Goal: Task Accomplishment & Management: Use online tool/utility

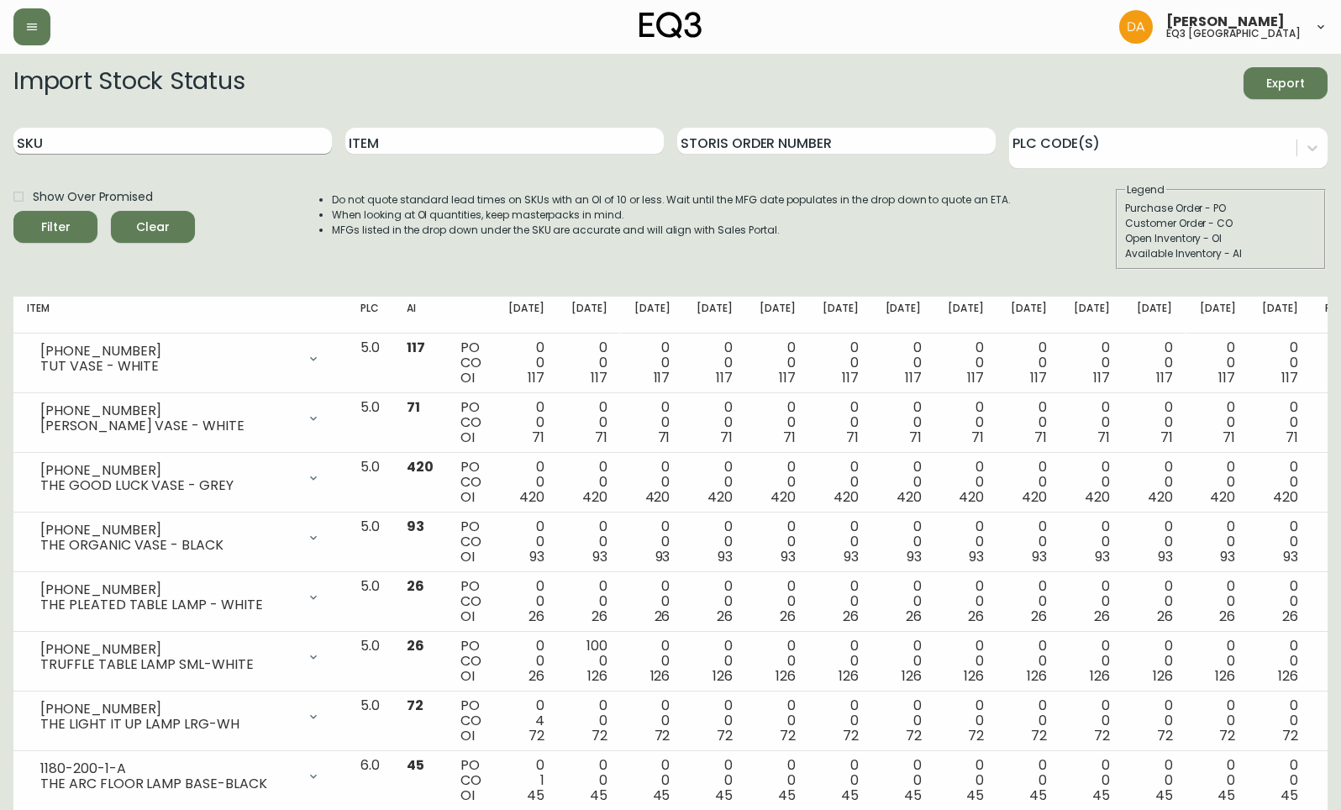
click at [292, 138] on input "SKU" at bounding box center [172, 141] width 318 height 27
click at [391, 135] on input "Item" at bounding box center [504, 141] width 318 height 27
type input "FORTE"
click at [13, 211] on button "Filter" at bounding box center [55, 227] width 84 height 32
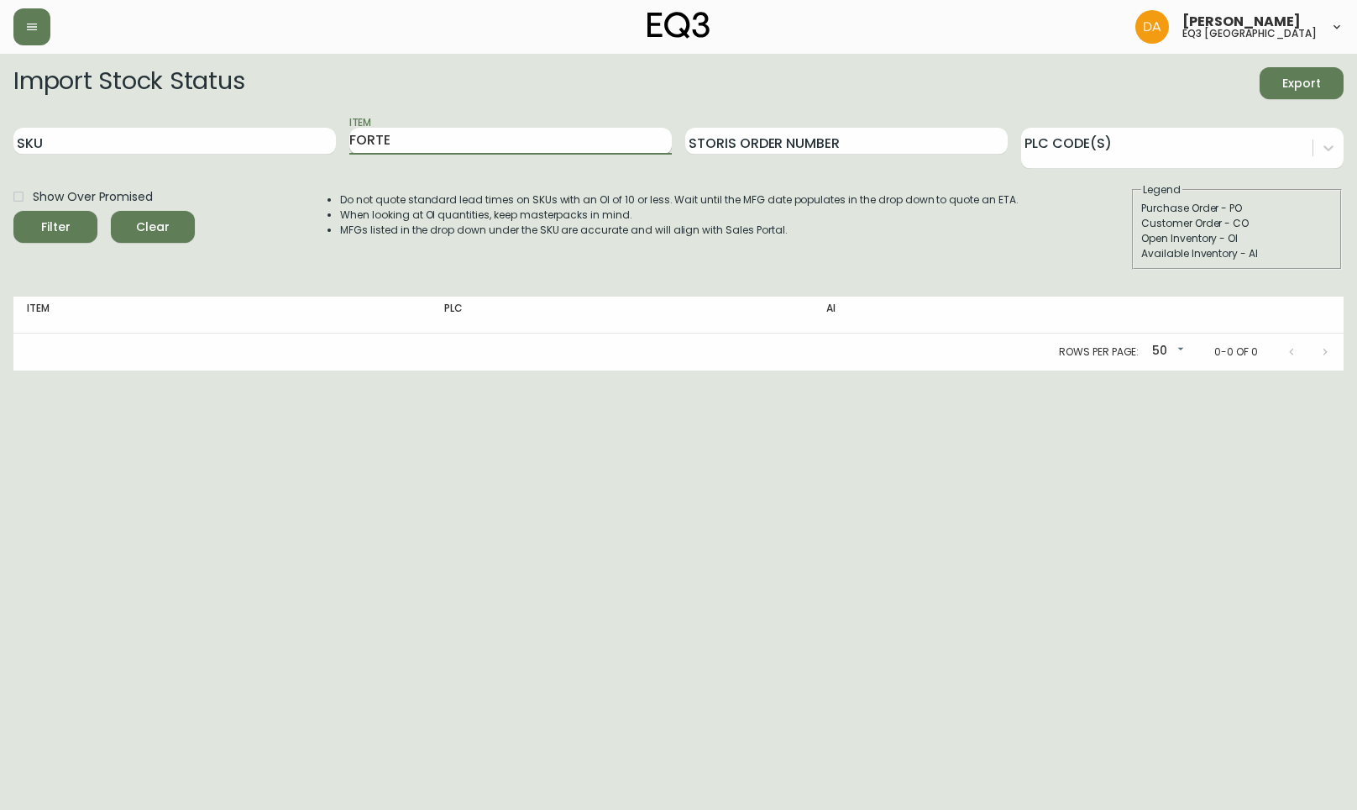
drag, startPoint x: 391, startPoint y: 135, endPoint x: 374, endPoint y: 131, distance: 18.1
click at [374, 131] on input "FORTE" at bounding box center [510, 141] width 323 height 27
click at [445, 139] on input "FORTE" at bounding box center [510, 141] width 323 height 27
drag, startPoint x: 445, startPoint y: 139, endPoint x: 344, endPoint y: 135, distance: 101.7
click at [344, 135] on div "SKU Item FORTE Storis Order Number PLC Code(s)" at bounding box center [678, 141] width 1330 height 55
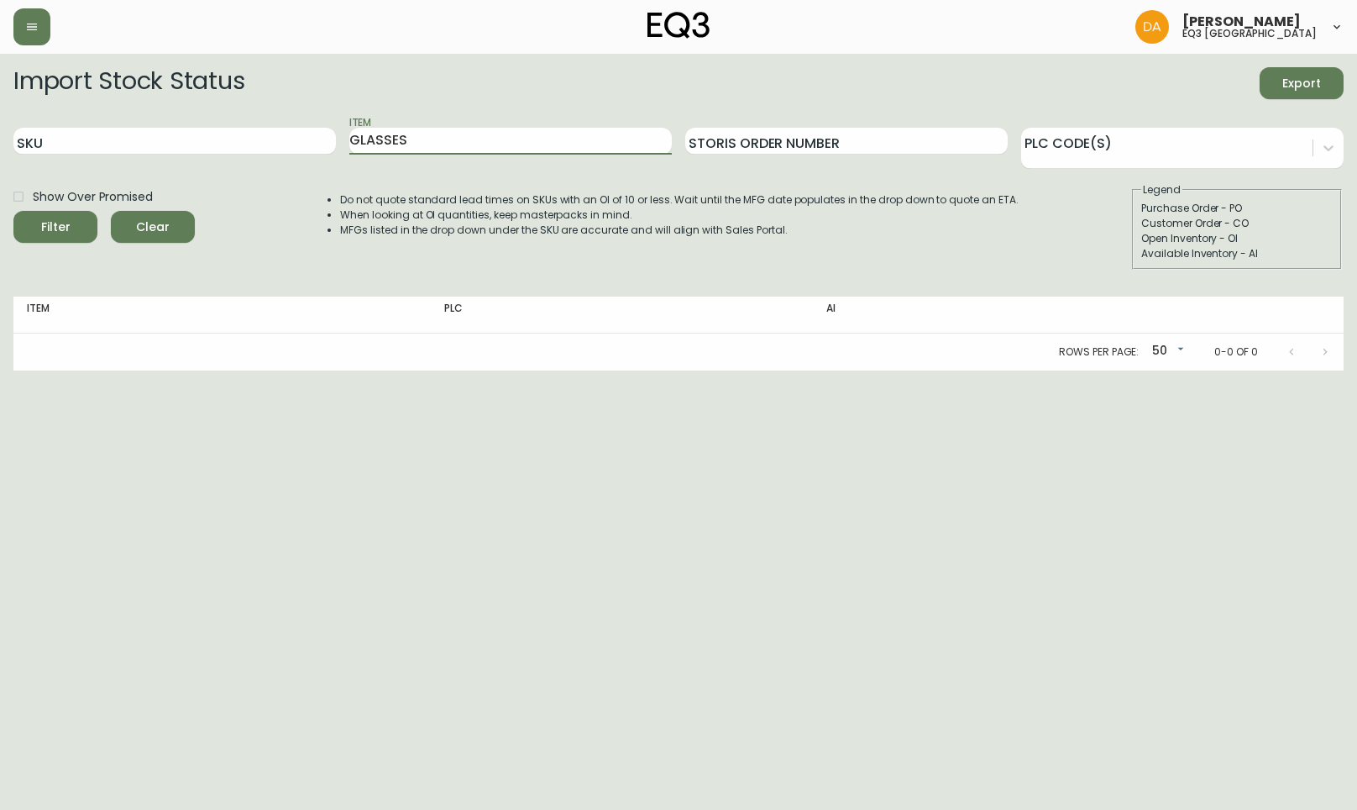
type input "GLASSES"
click at [13, 211] on button "Filter" at bounding box center [55, 227] width 84 height 32
click at [477, 129] on input "GLASSES" at bounding box center [510, 141] width 323 height 27
drag, startPoint x: 276, startPoint y: 151, endPoint x: 153, endPoint y: 151, distance: 123.5
click at [155, 151] on div "SKU Item GLASSES Storis Order Number PLC Code(s)" at bounding box center [678, 141] width 1330 height 55
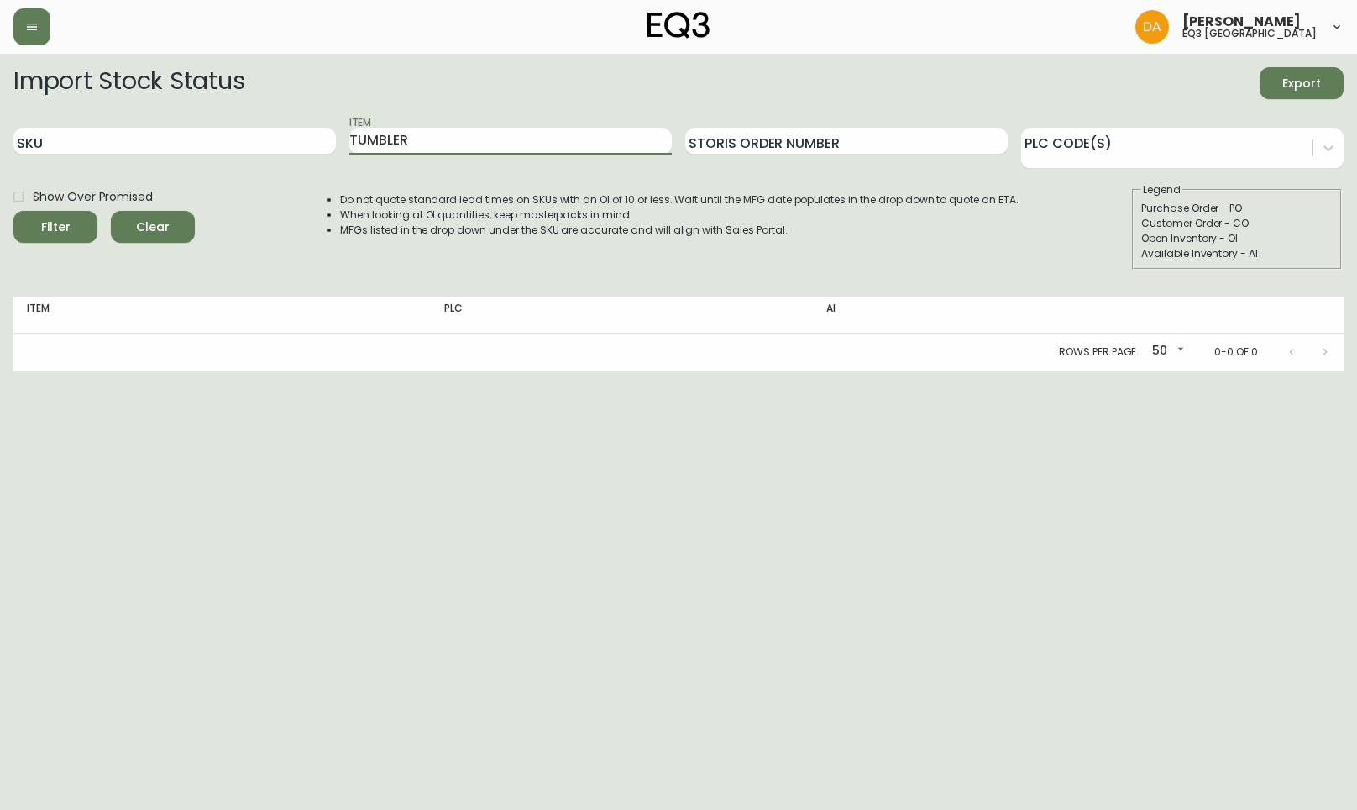
type input "TUMBLER"
click at [13, 211] on button "Filter" at bounding box center [55, 227] width 84 height 32
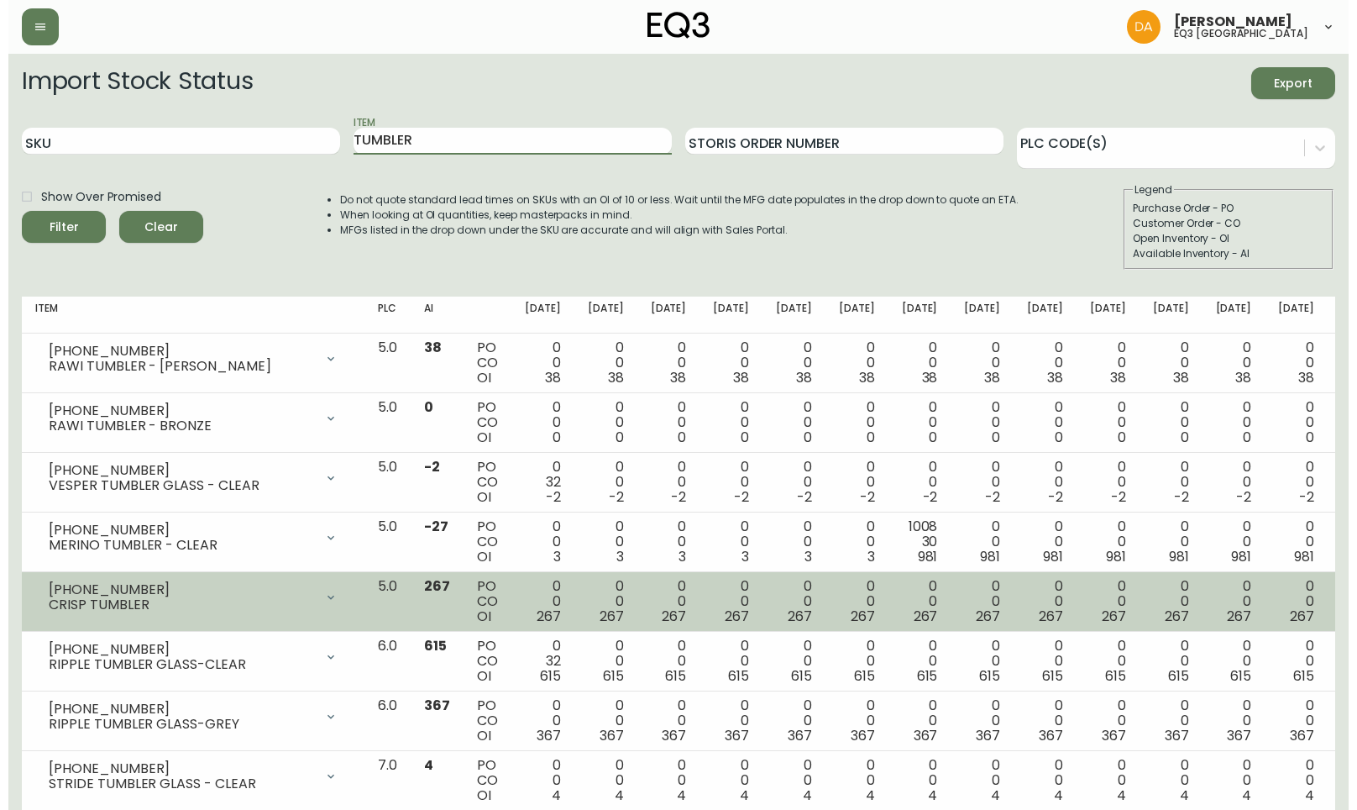
scroll to position [39, 0]
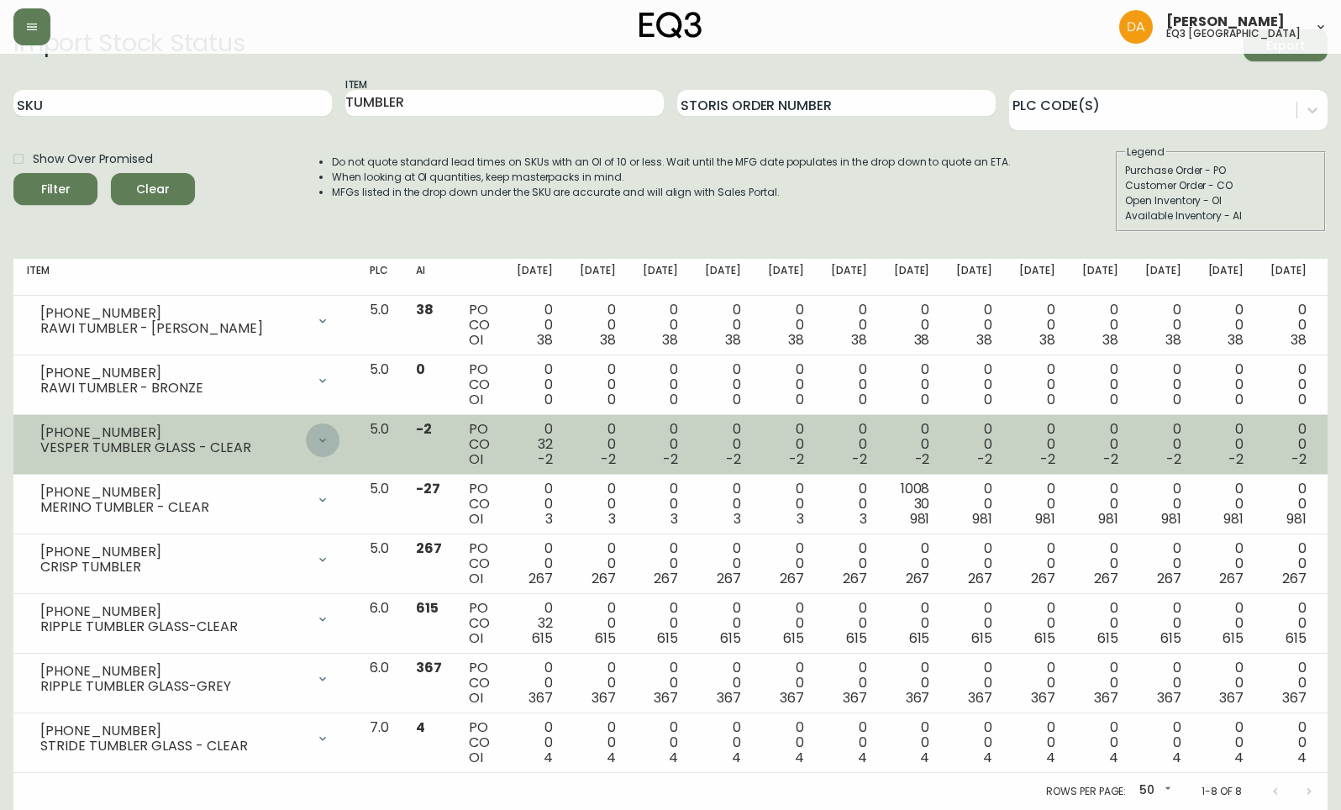
click at [329, 440] on icon at bounding box center [322, 439] width 13 height 13
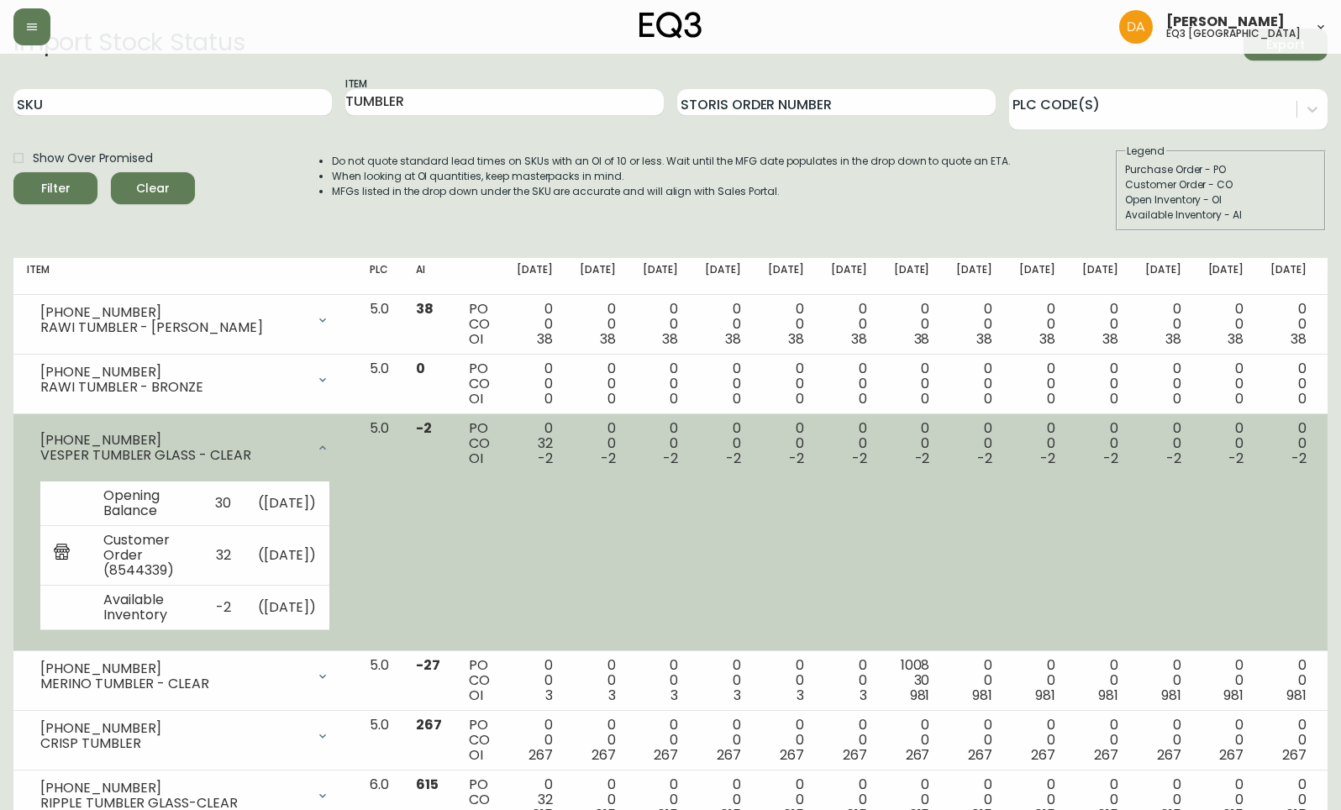
click at [329, 441] on icon at bounding box center [322, 447] width 13 height 13
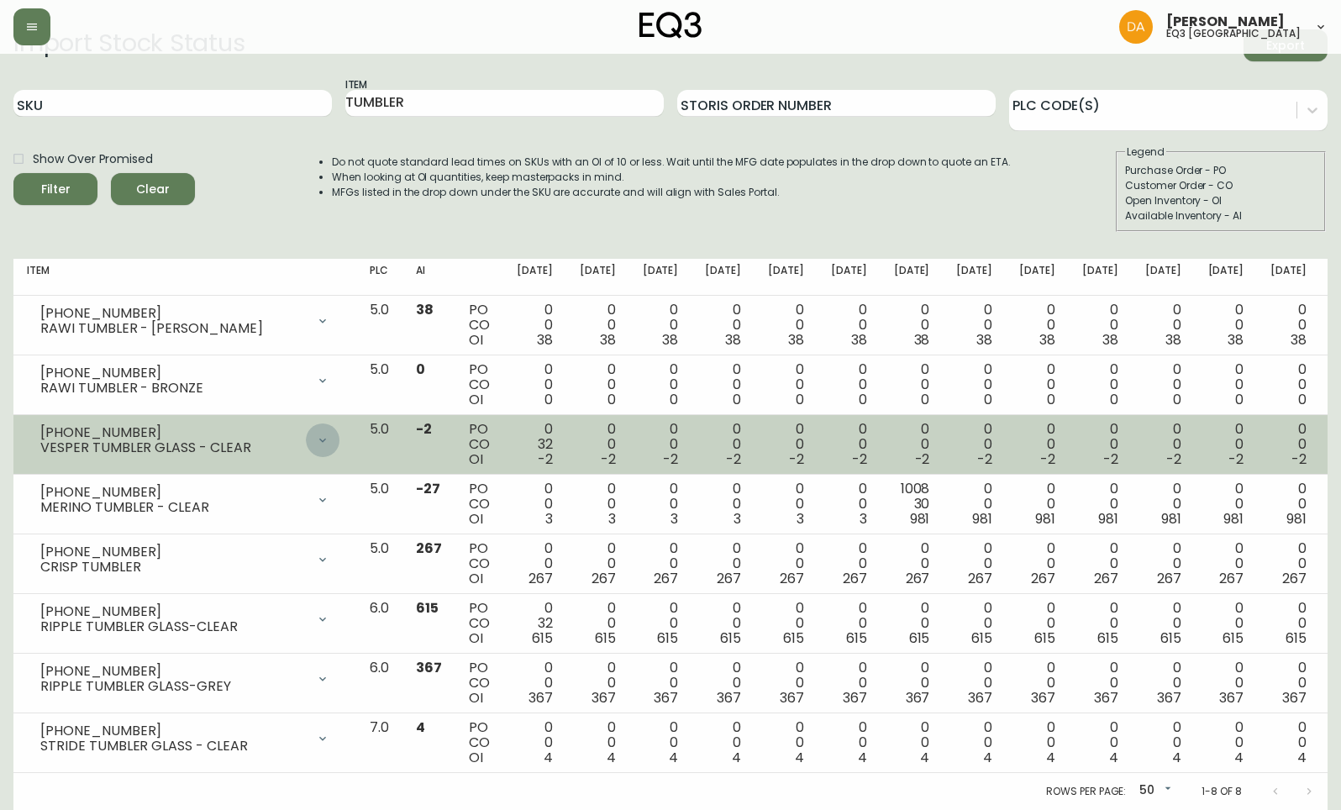
click at [329, 442] on icon at bounding box center [322, 439] width 13 height 13
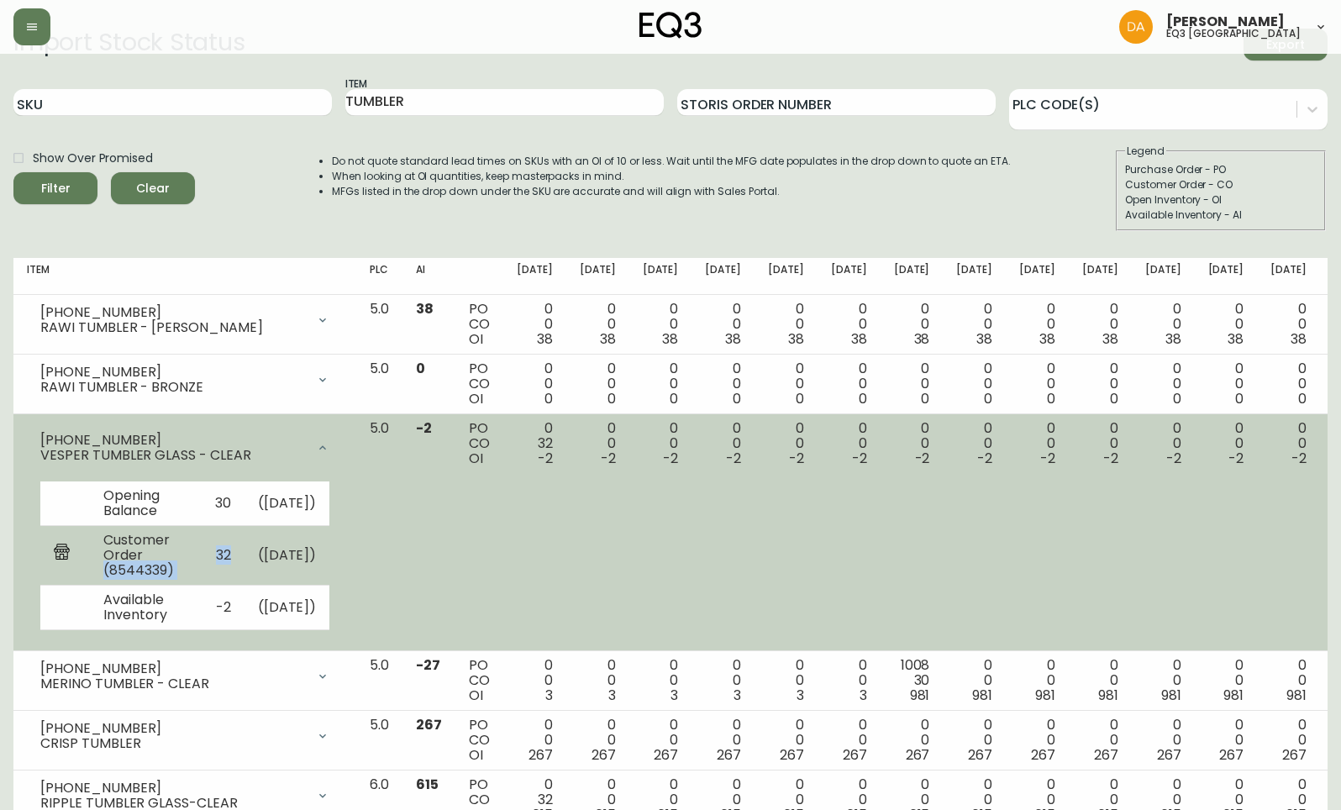
drag, startPoint x: 286, startPoint y: 575, endPoint x: 240, endPoint y: 561, distance: 48.1
click at [240, 561] on tr "Customer Order (8544339) 32 ( [DATE] )" at bounding box center [184, 555] width 289 height 60
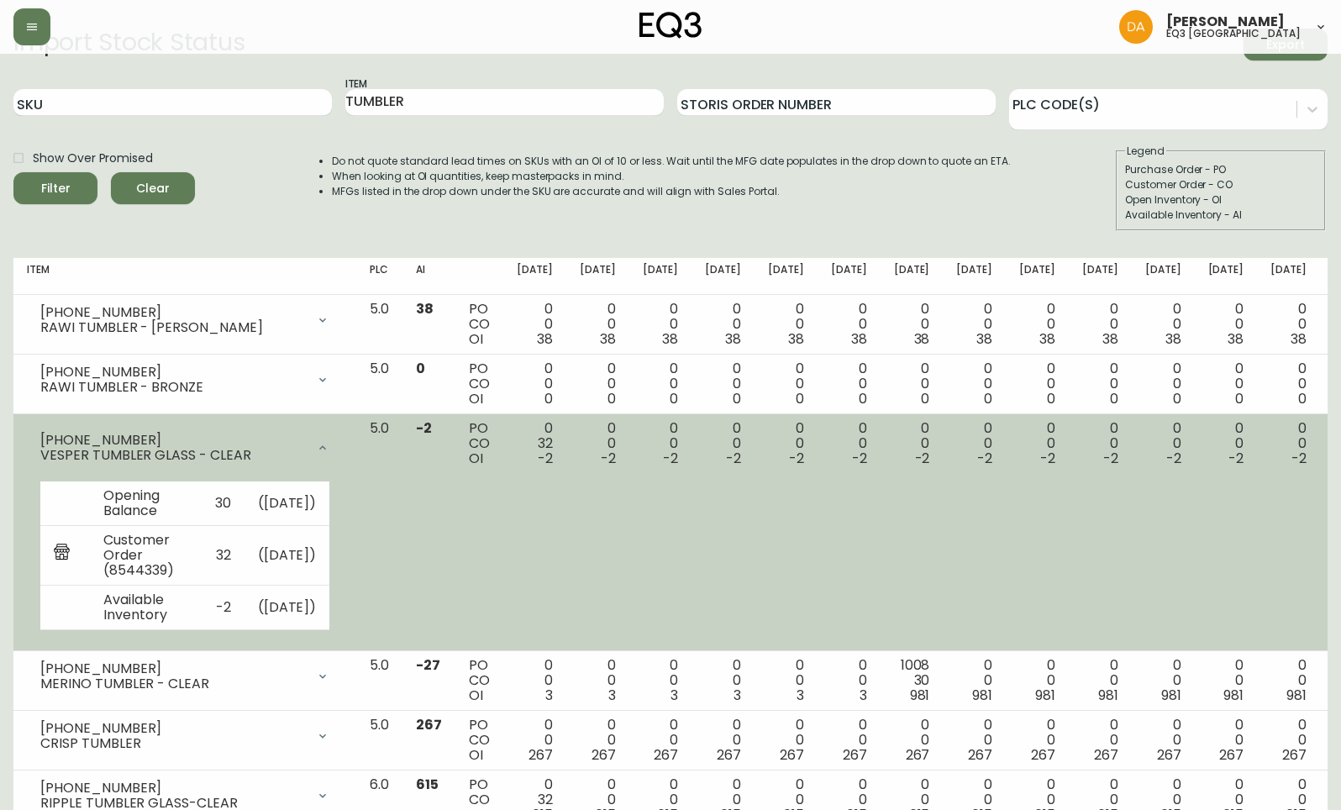
click at [450, 615] on td "-2" at bounding box center [428, 532] width 53 height 237
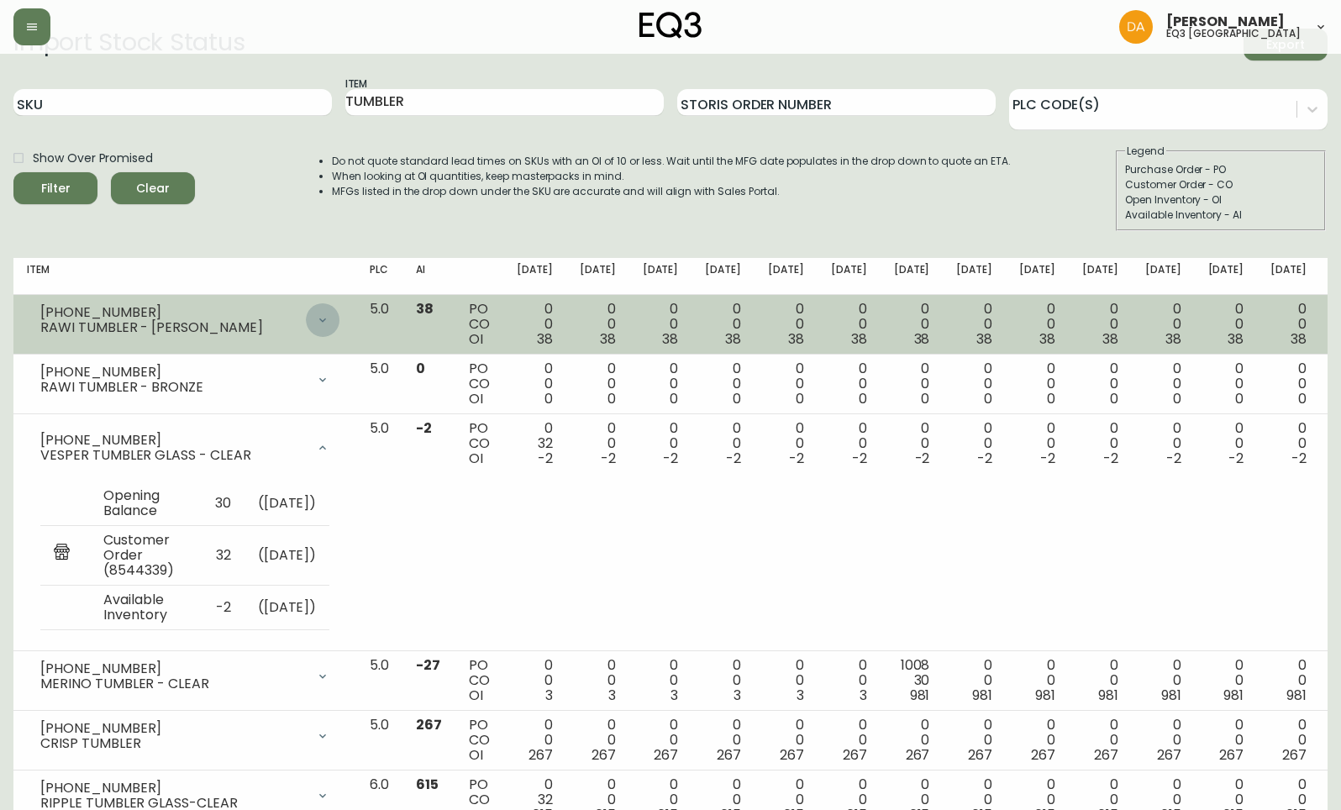
click at [329, 320] on icon at bounding box center [322, 319] width 13 height 13
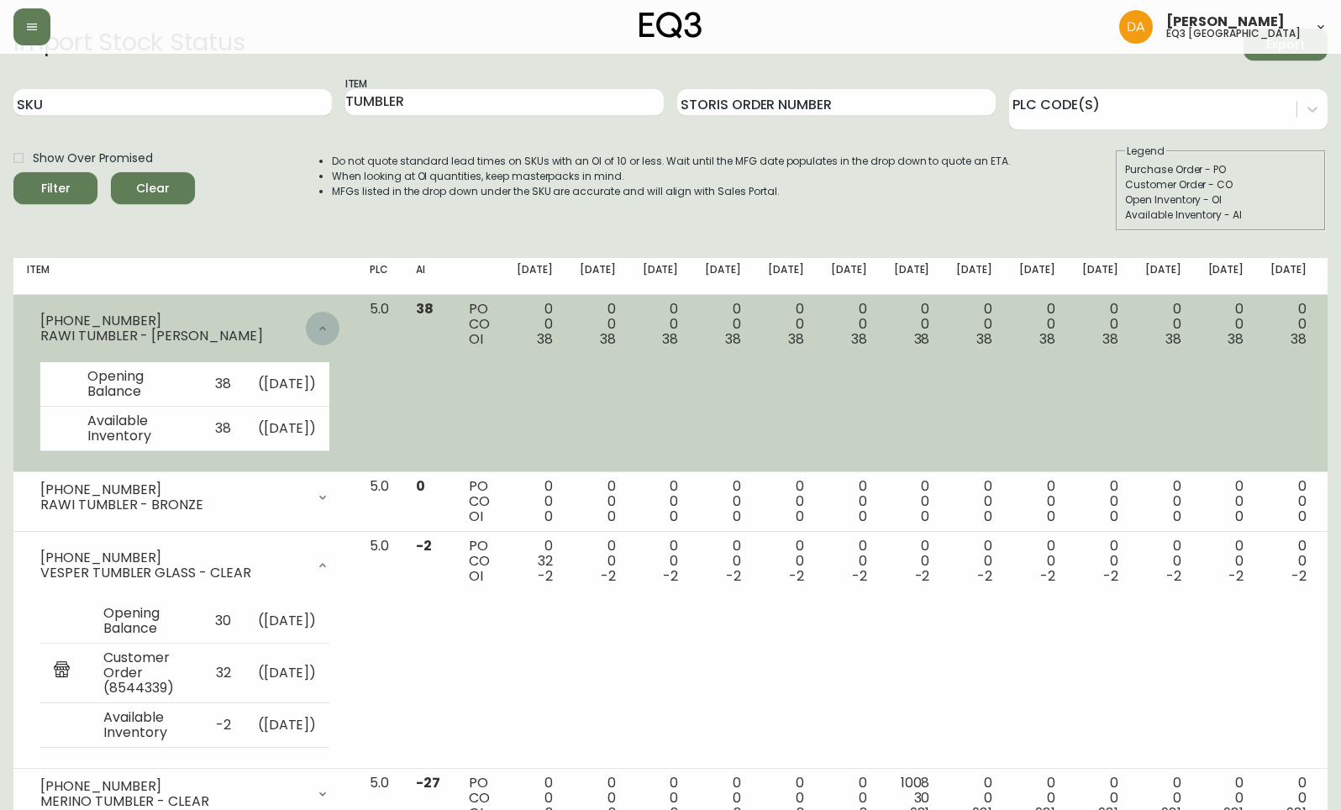
click at [329, 322] on icon at bounding box center [322, 328] width 13 height 13
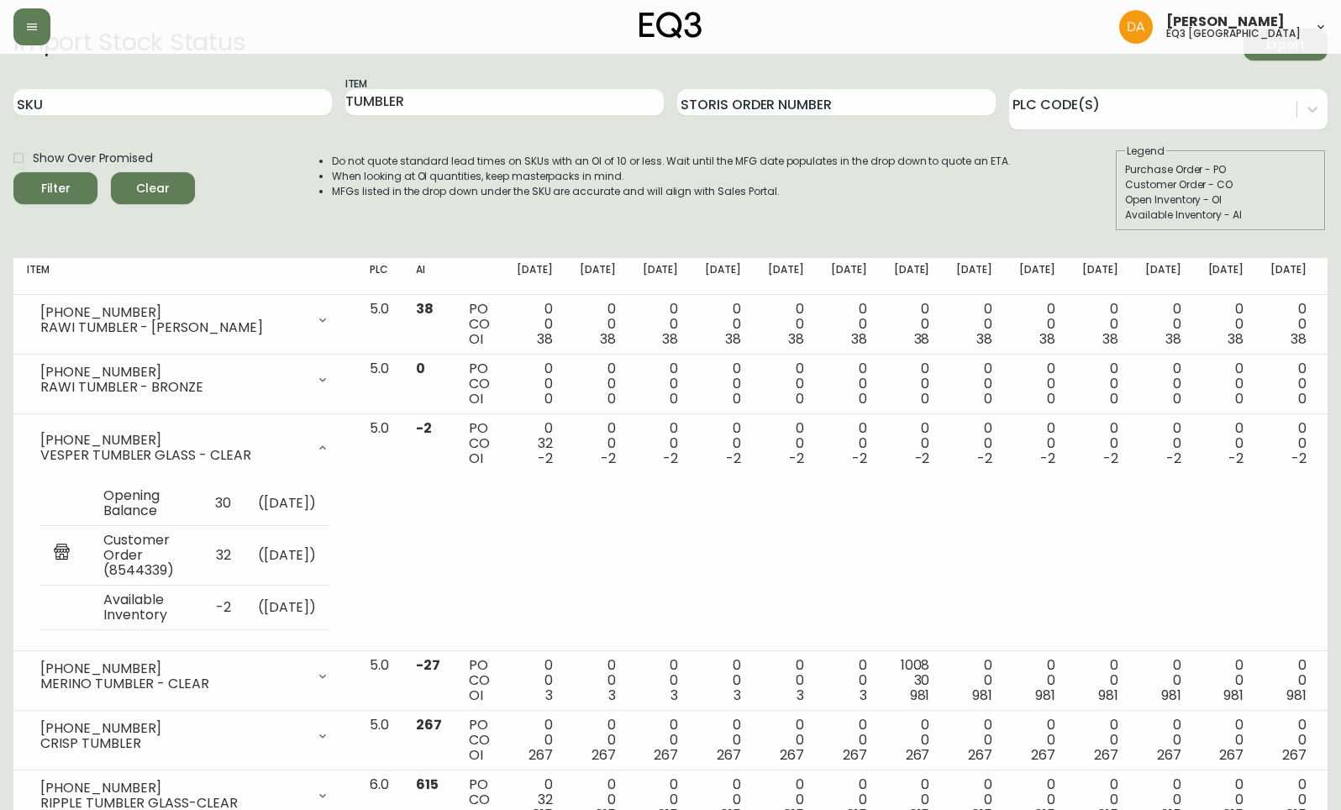
click at [417, 159] on li "Do not quote standard lead times on SKUs with an OI of 10 or less. Wait until t…" at bounding box center [671, 161] width 679 height 15
click at [18, 37] on button "button" at bounding box center [31, 26] width 37 height 37
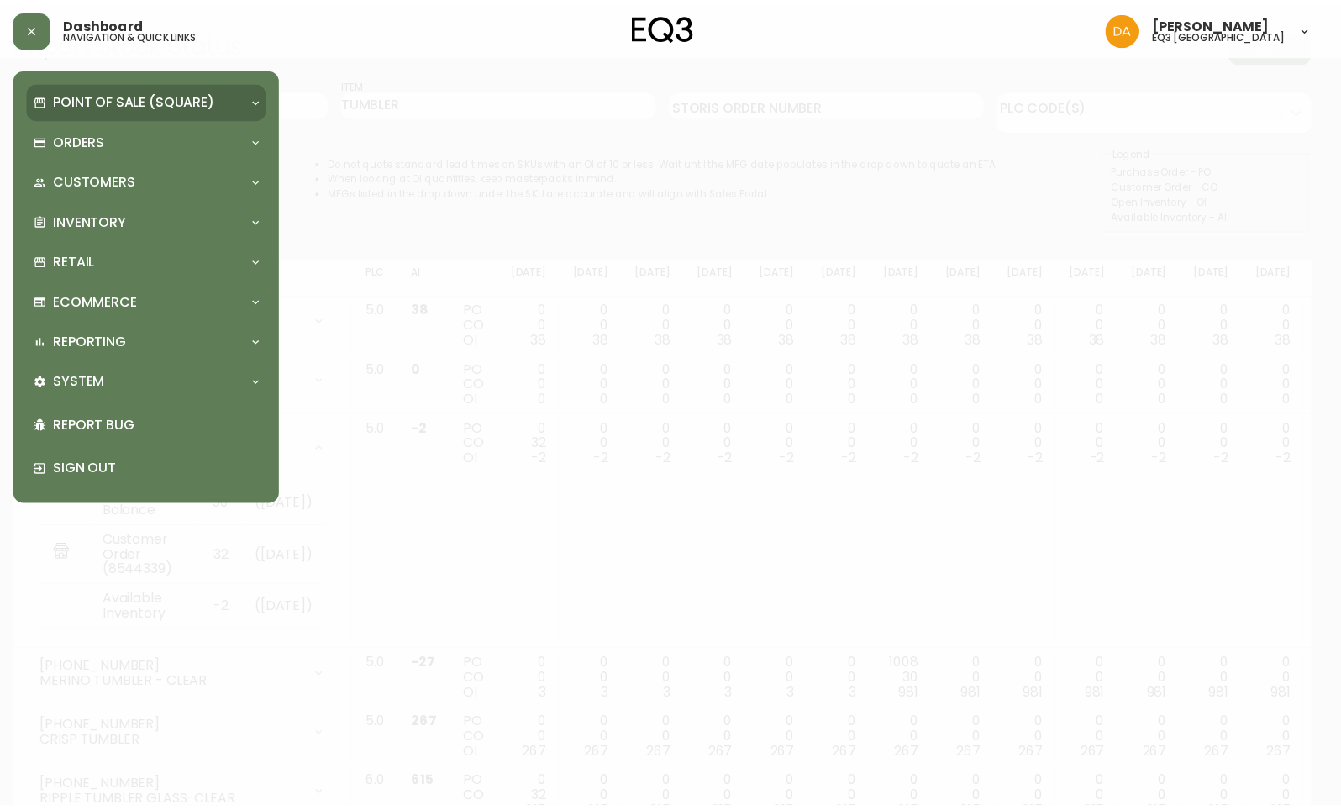
scroll to position [40, 0]
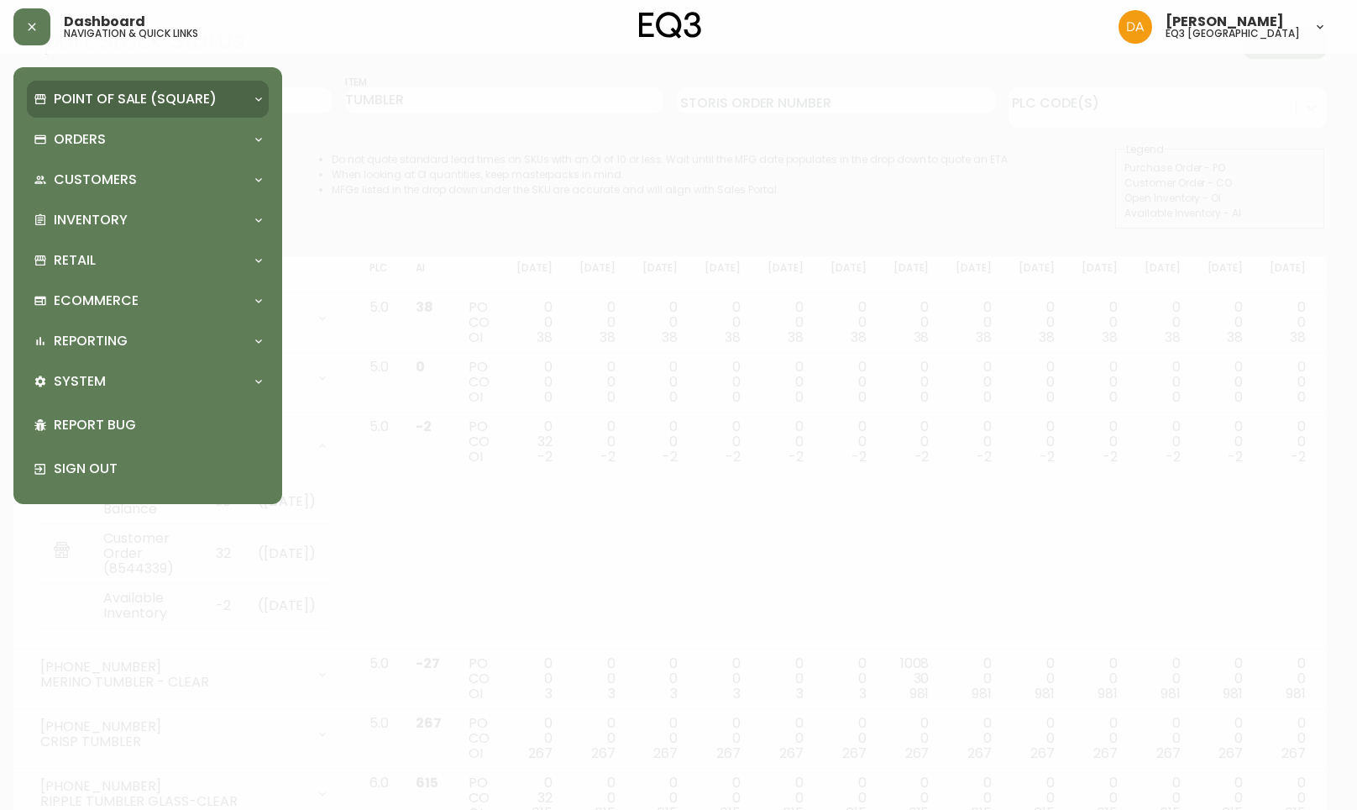
click at [142, 92] on p "Point of Sale (Square)" at bounding box center [135, 99] width 163 height 18
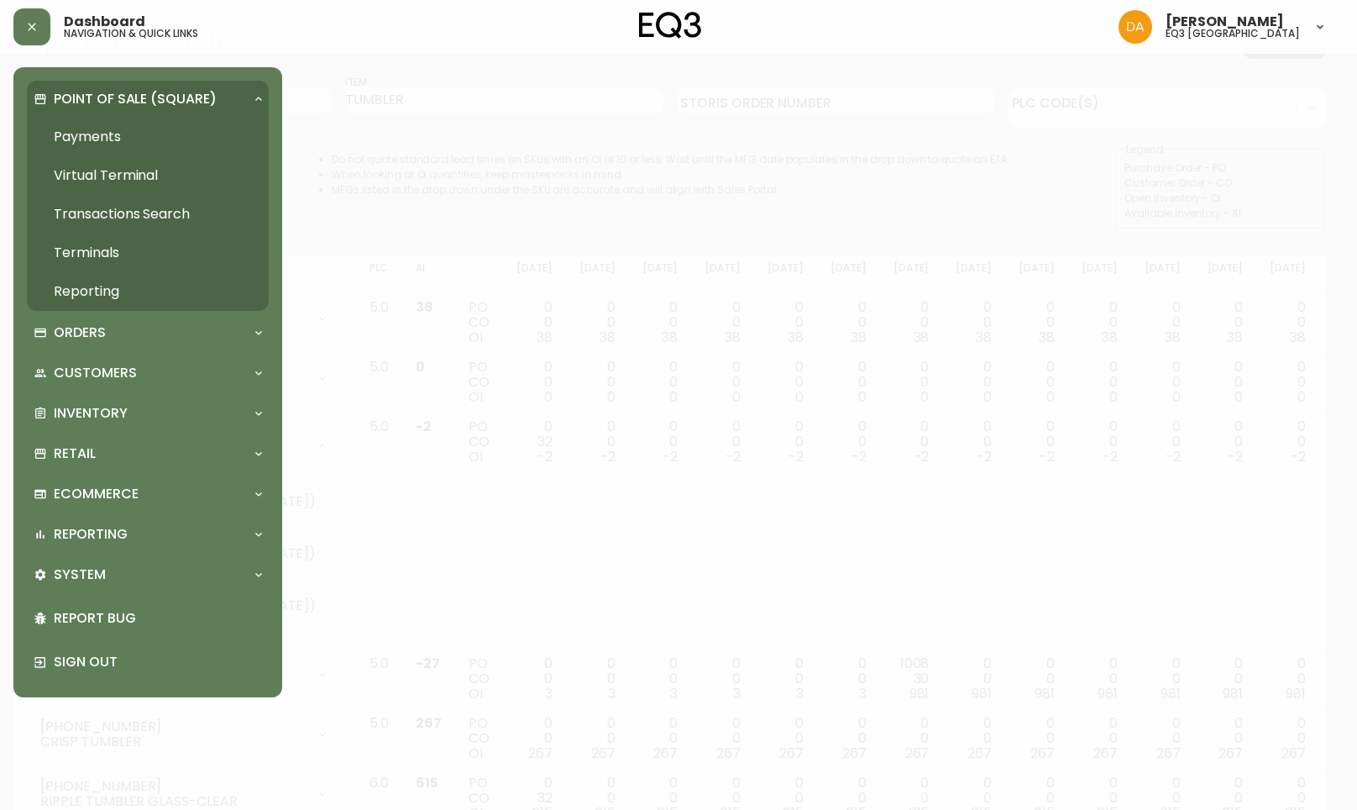
click at [205, 97] on p "Point of Sale (Square)" at bounding box center [135, 99] width 163 height 18
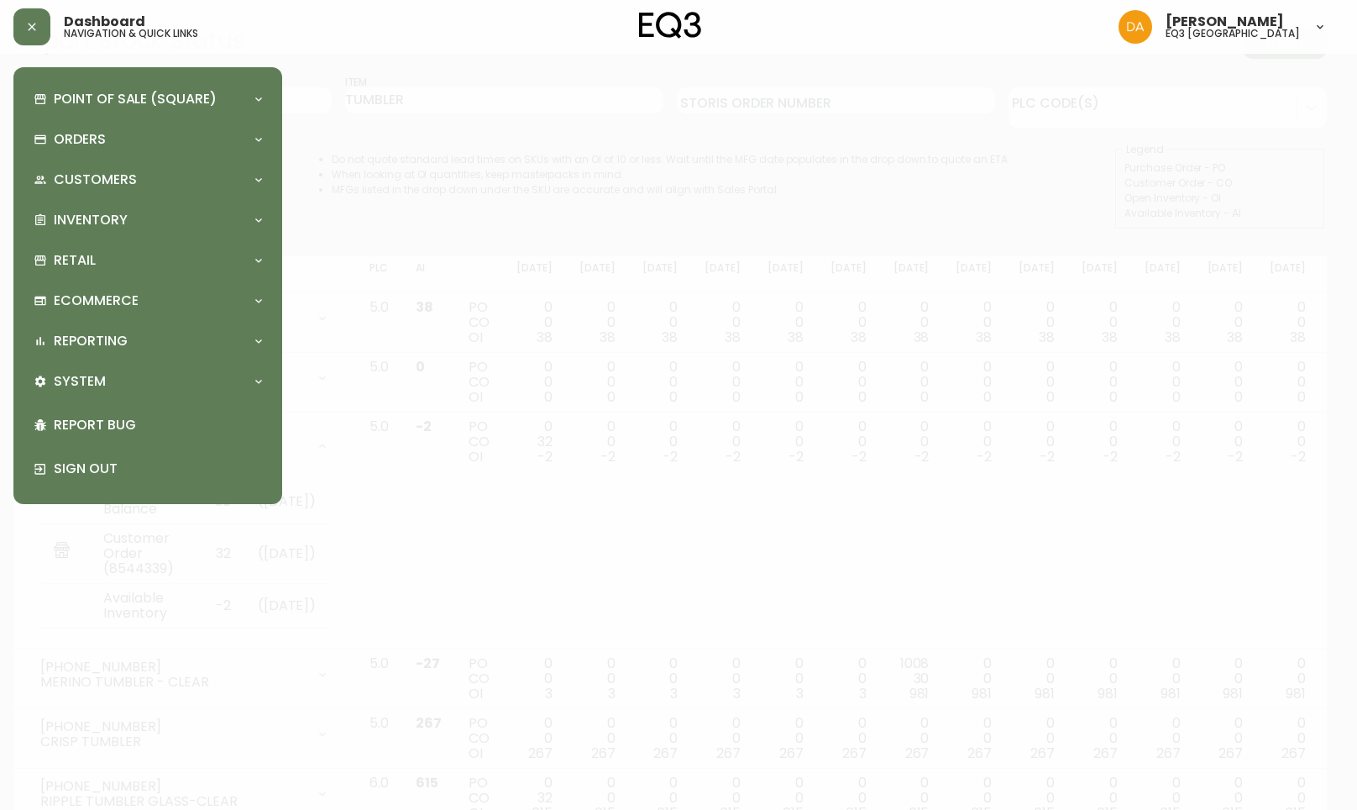
drag, startPoint x: 348, startPoint y: 122, endPoint x: 334, endPoint y: 118, distance: 14.1
click at [349, 122] on div at bounding box center [678, 405] width 1357 height 810
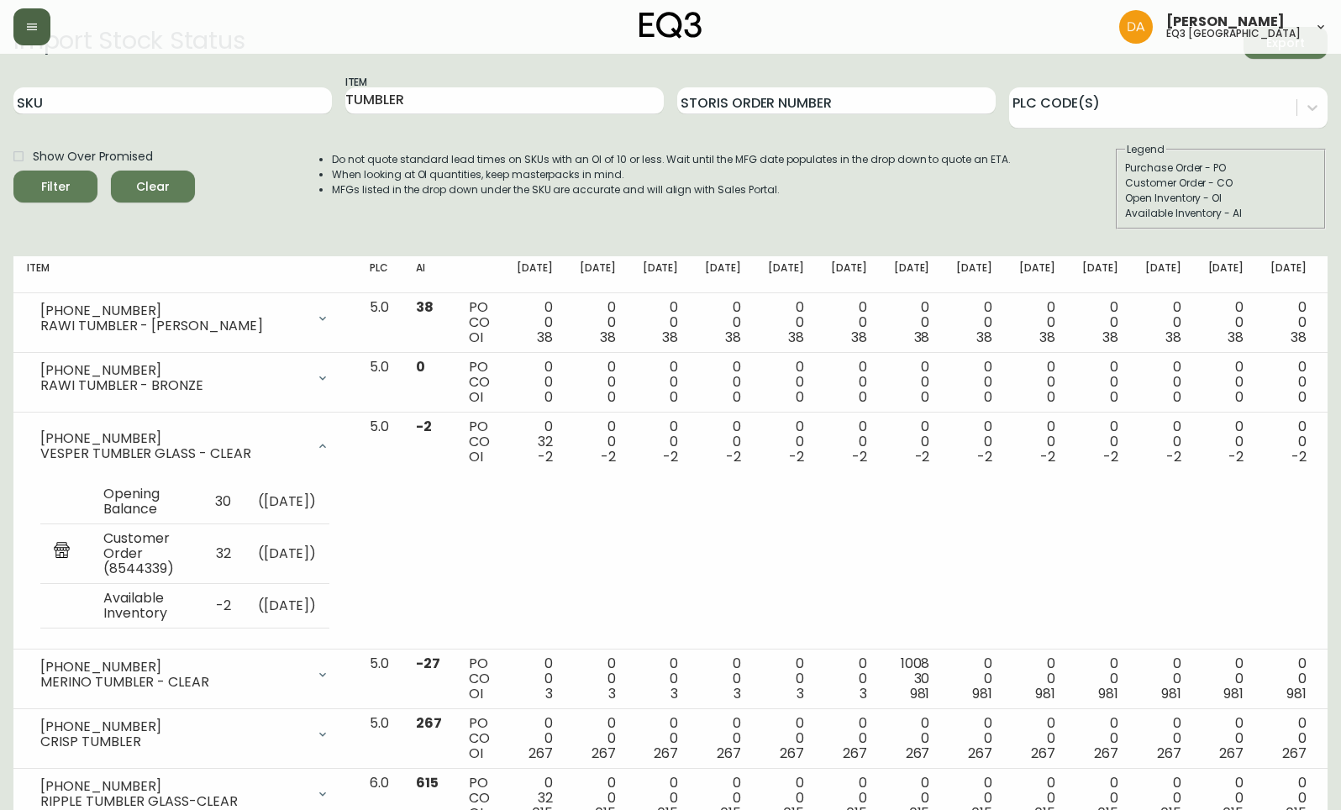
click at [30, 25] on icon "button" at bounding box center [31, 26] width 13 height 13
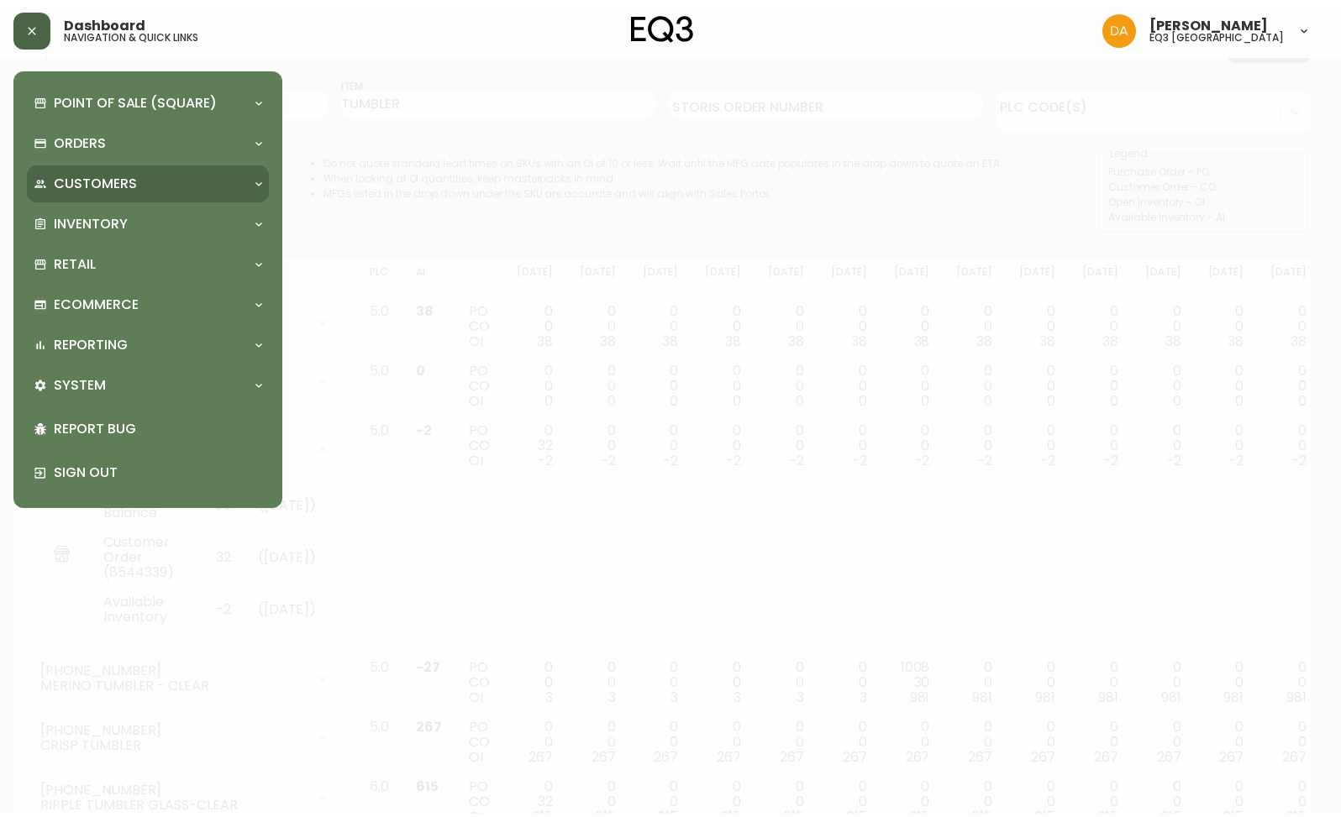
scroll to position [41, 0]
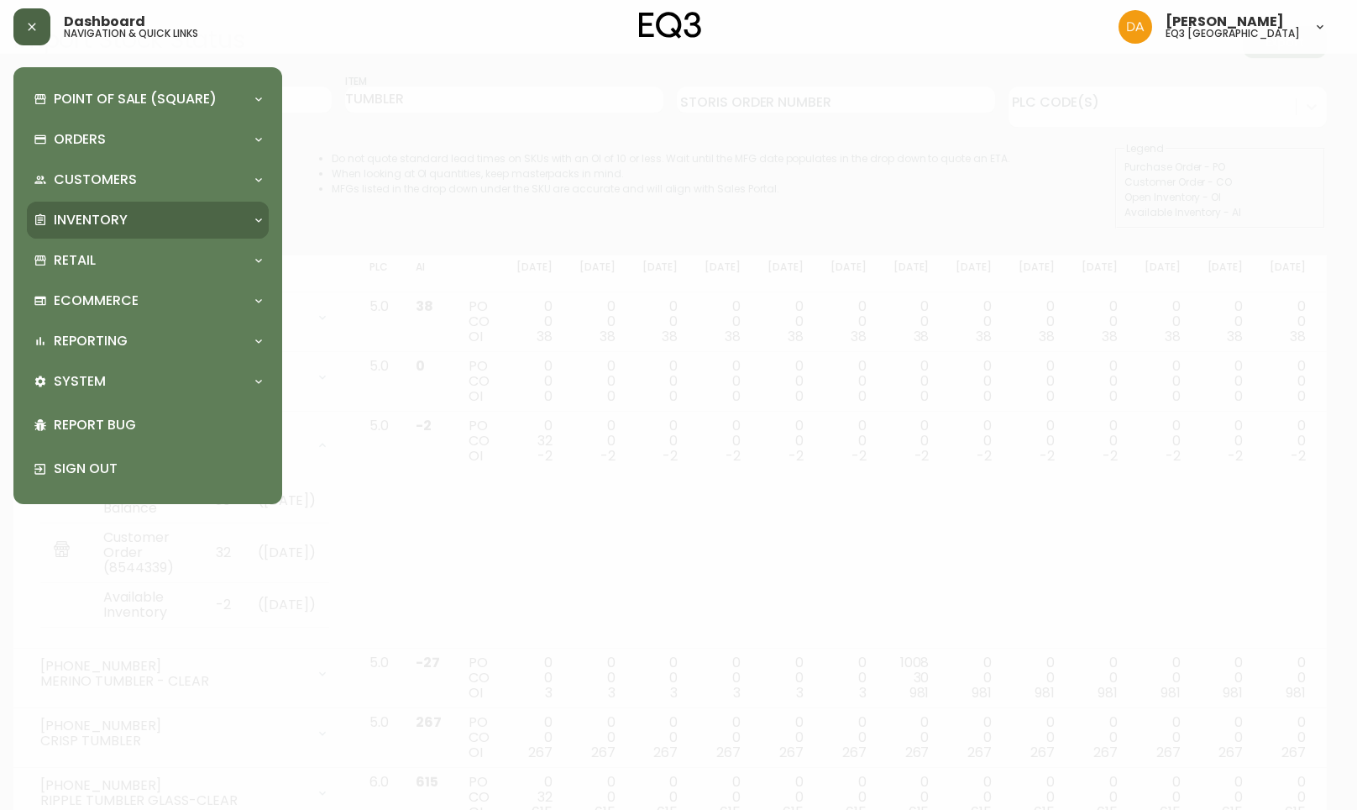
click at [142, 213] on div "Inventory" at bounding box center [140, 220] width 212 height 18
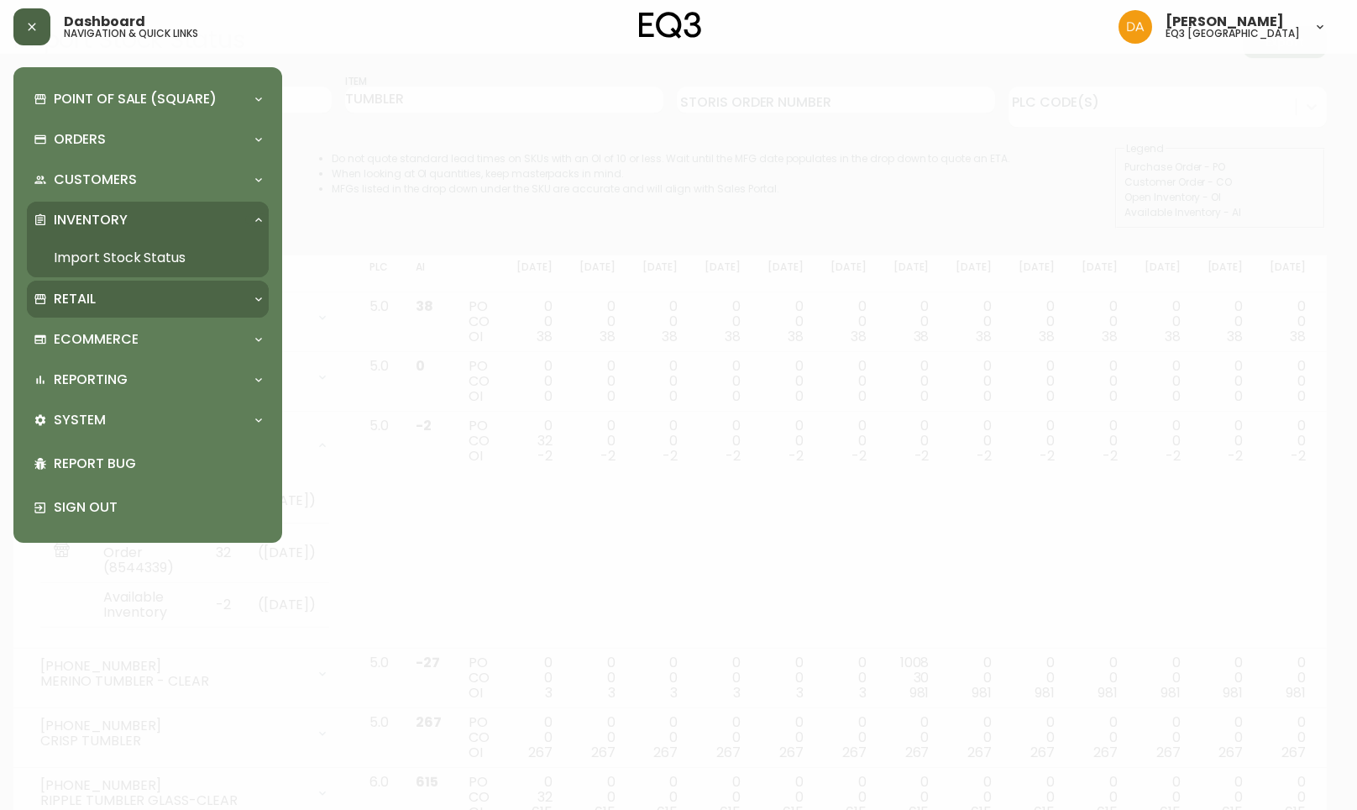
click at [138, 300] on div "Retail" at bounding box center [140, 299] width 212 height 18
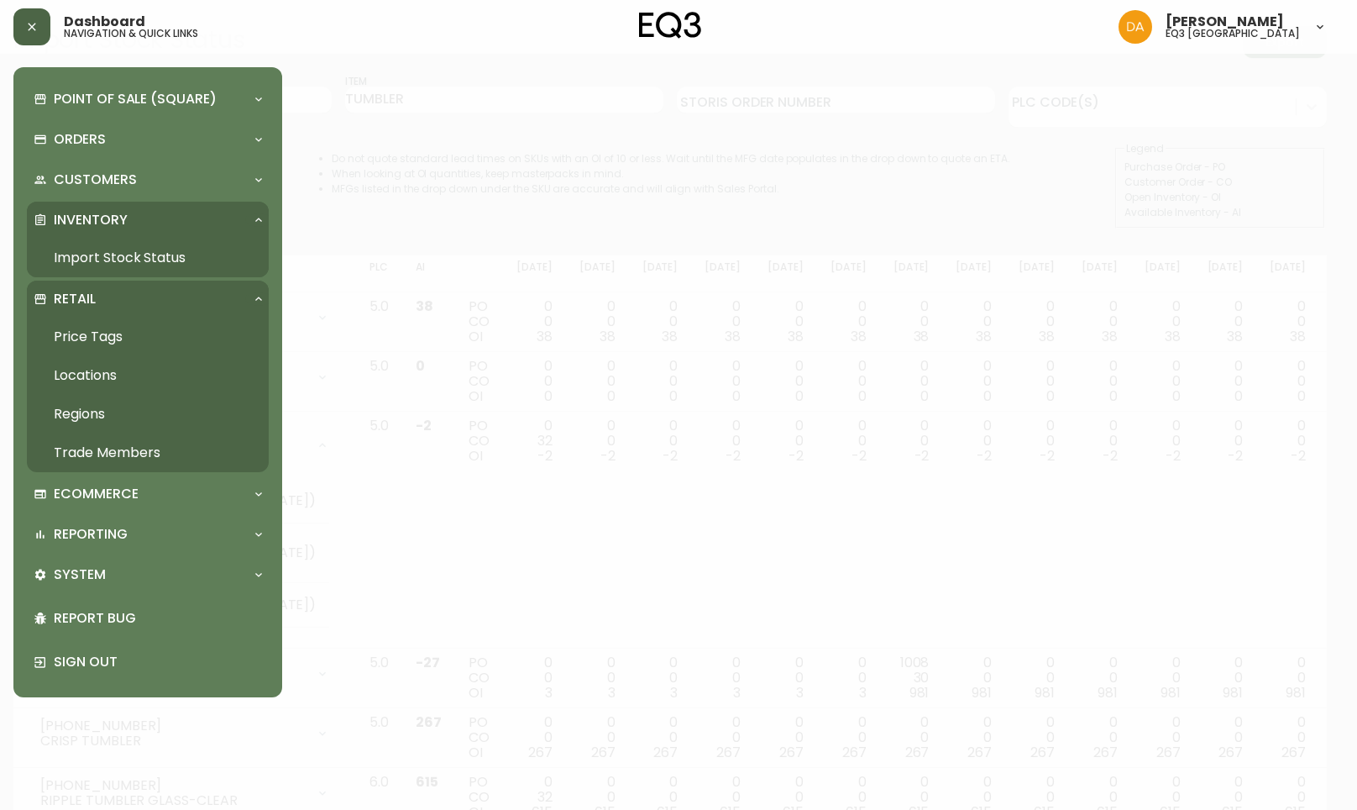
click at [153, 290] on div "Retail" at bounding box center [140, 299] width 212 height 18
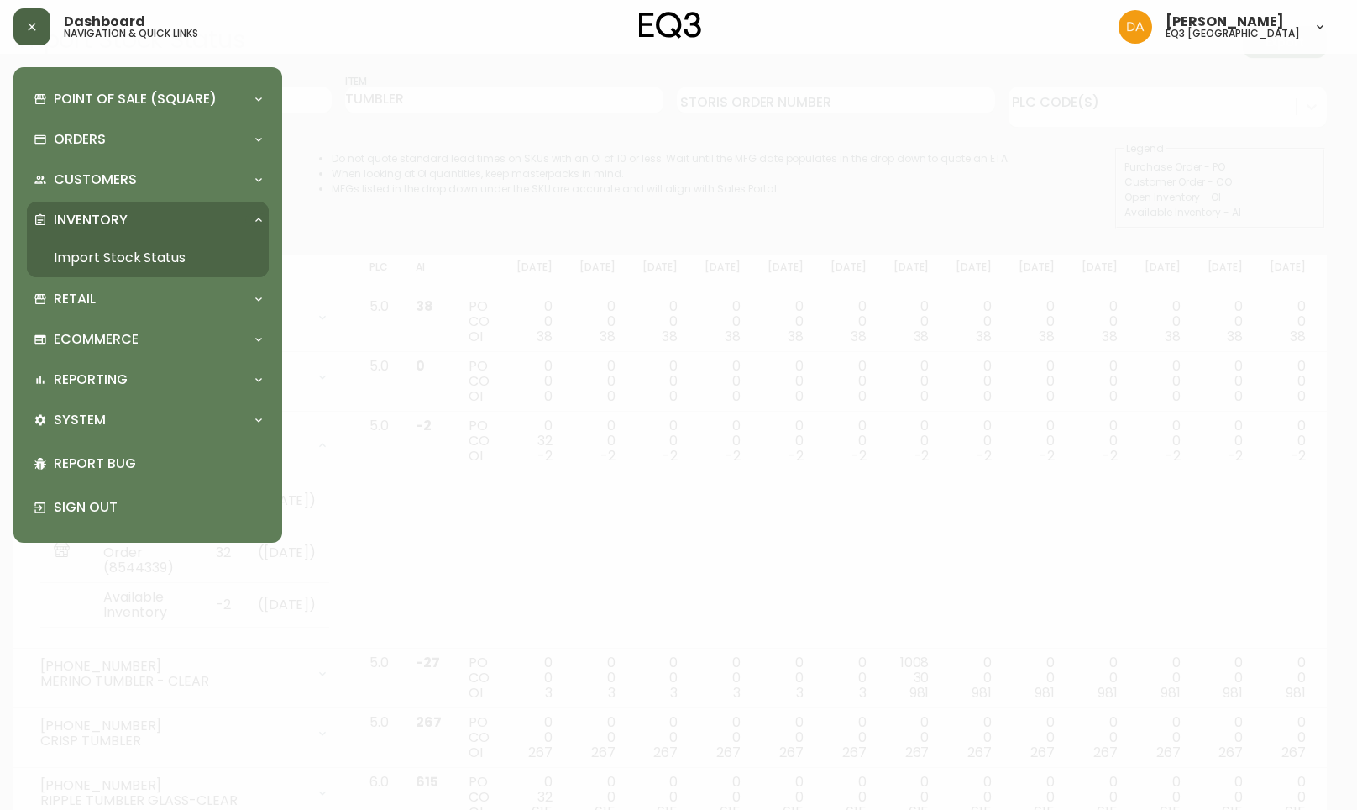
click at [152, 225] on div "Inventory" at bounding box center [140, 220] width 212 height 18
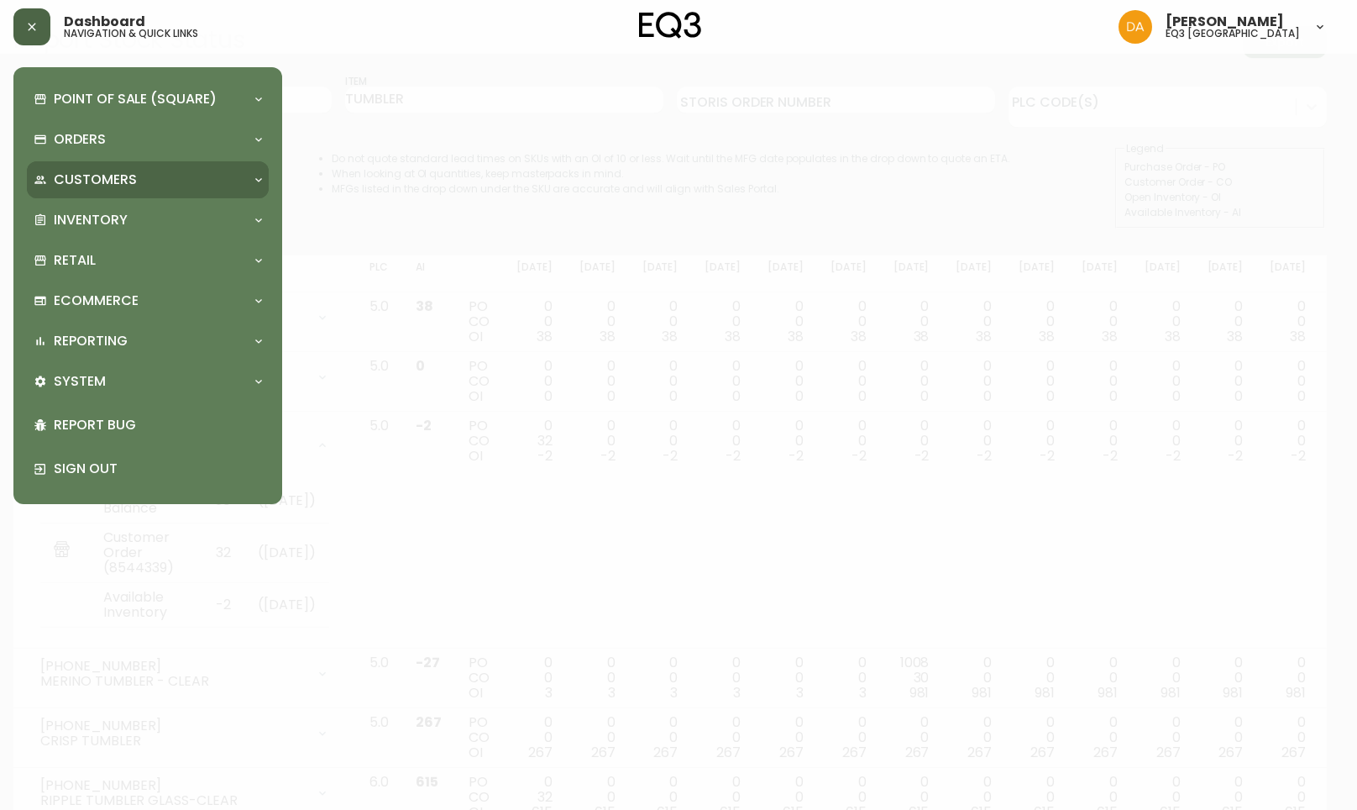
click at [153, 179] on div "Customers" at bounding box center [140, 180] width 212 height 18
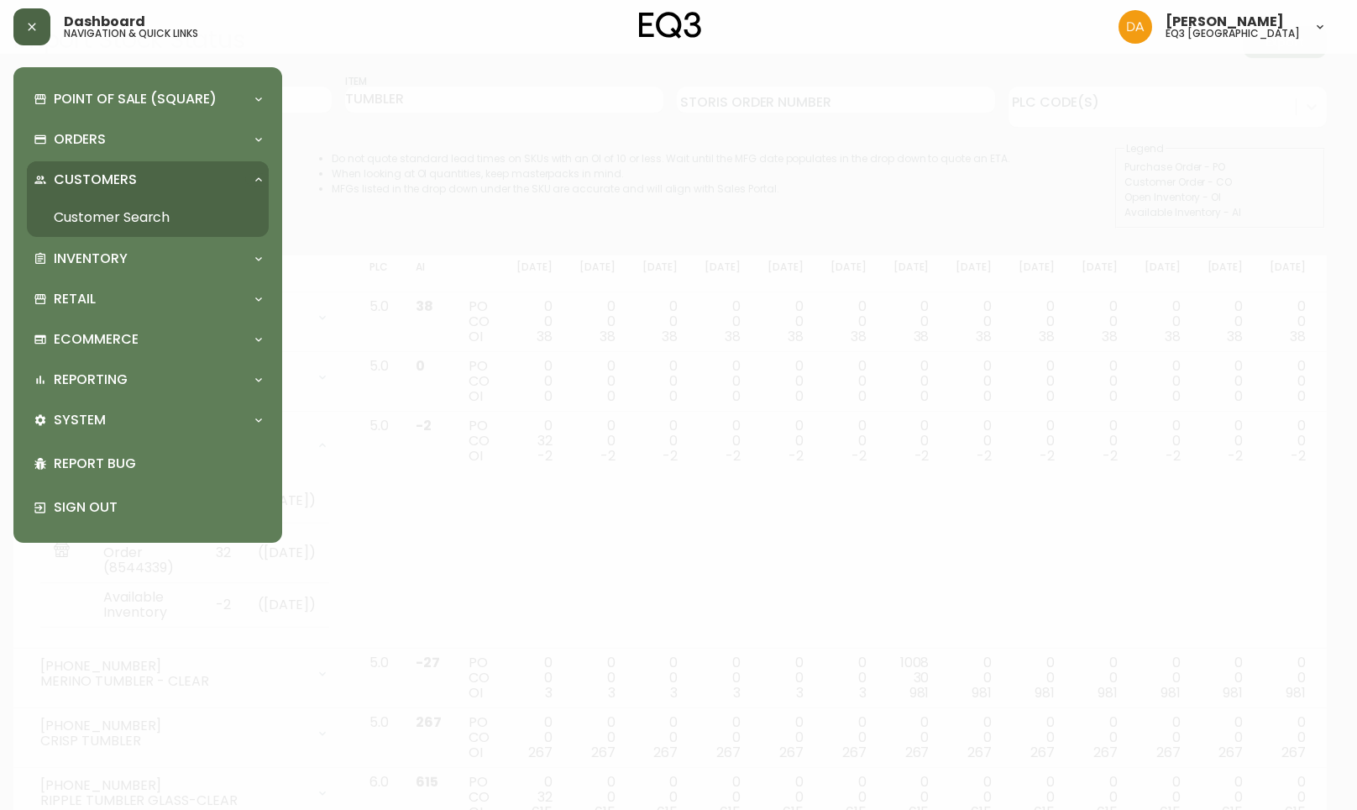
click at [153, 179] on div "Customers" at bounding box center [140, 180] width 212 height 18
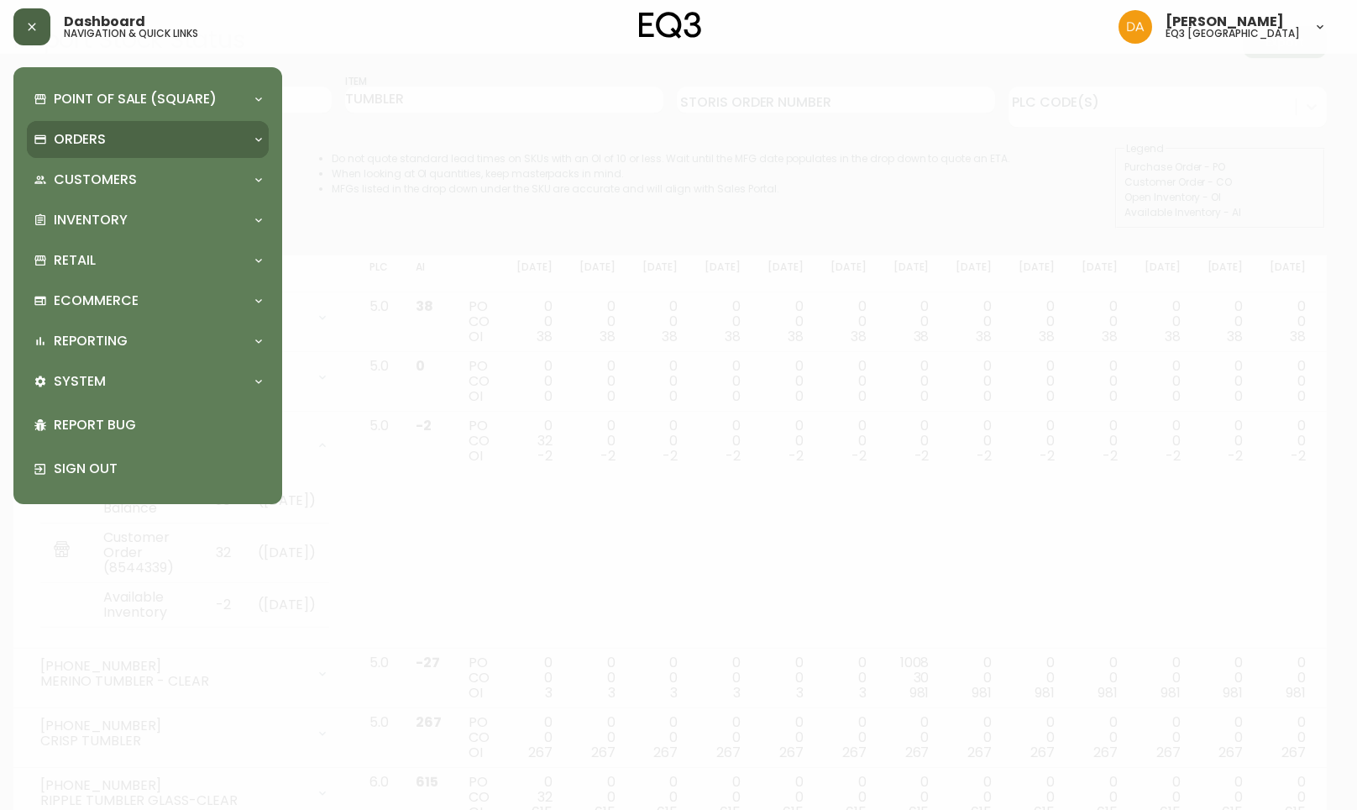
click at [148, 150] on div "Orders" at bounding box center [148, 139] width 242 height 37
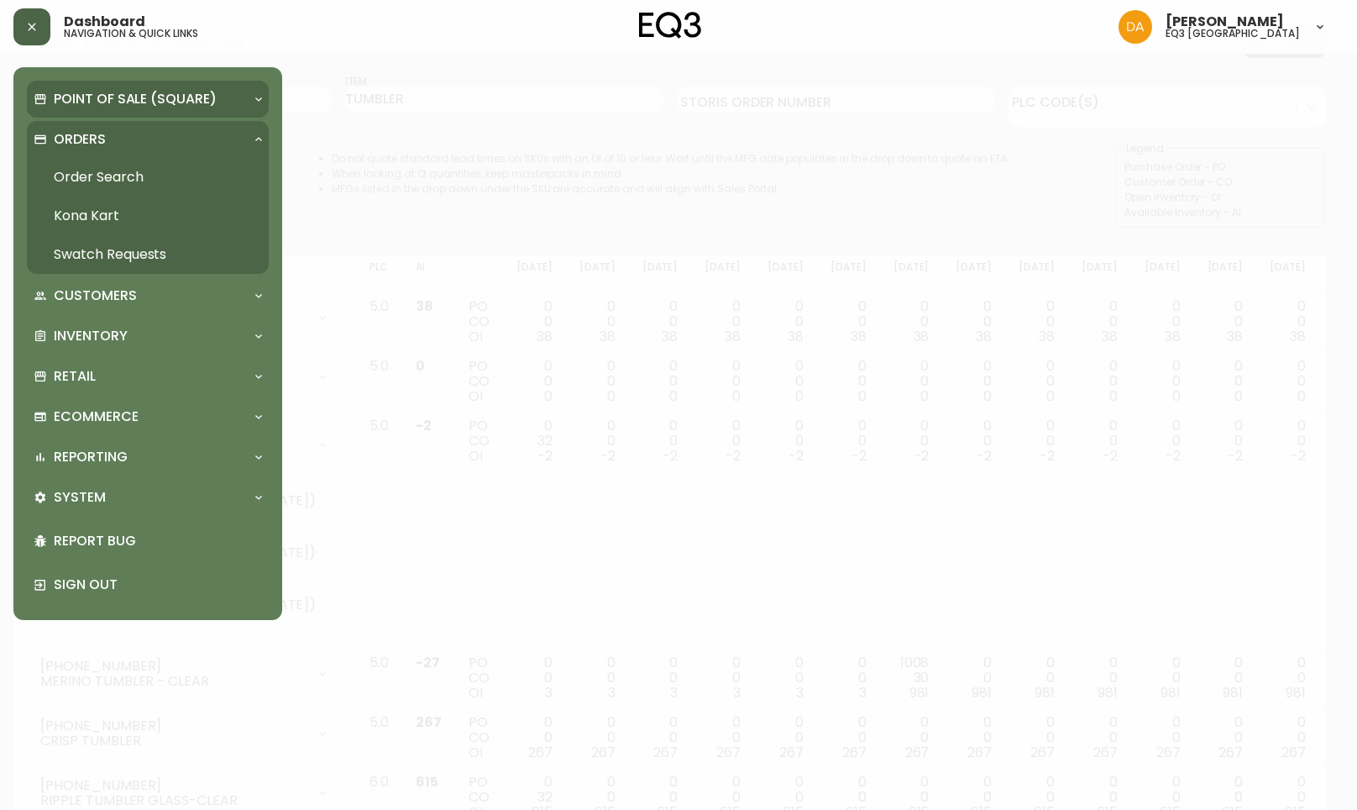
click at [151, 105] on p "Point of Sale (Square)" at bounding box center [135, 99] width 163 height 18
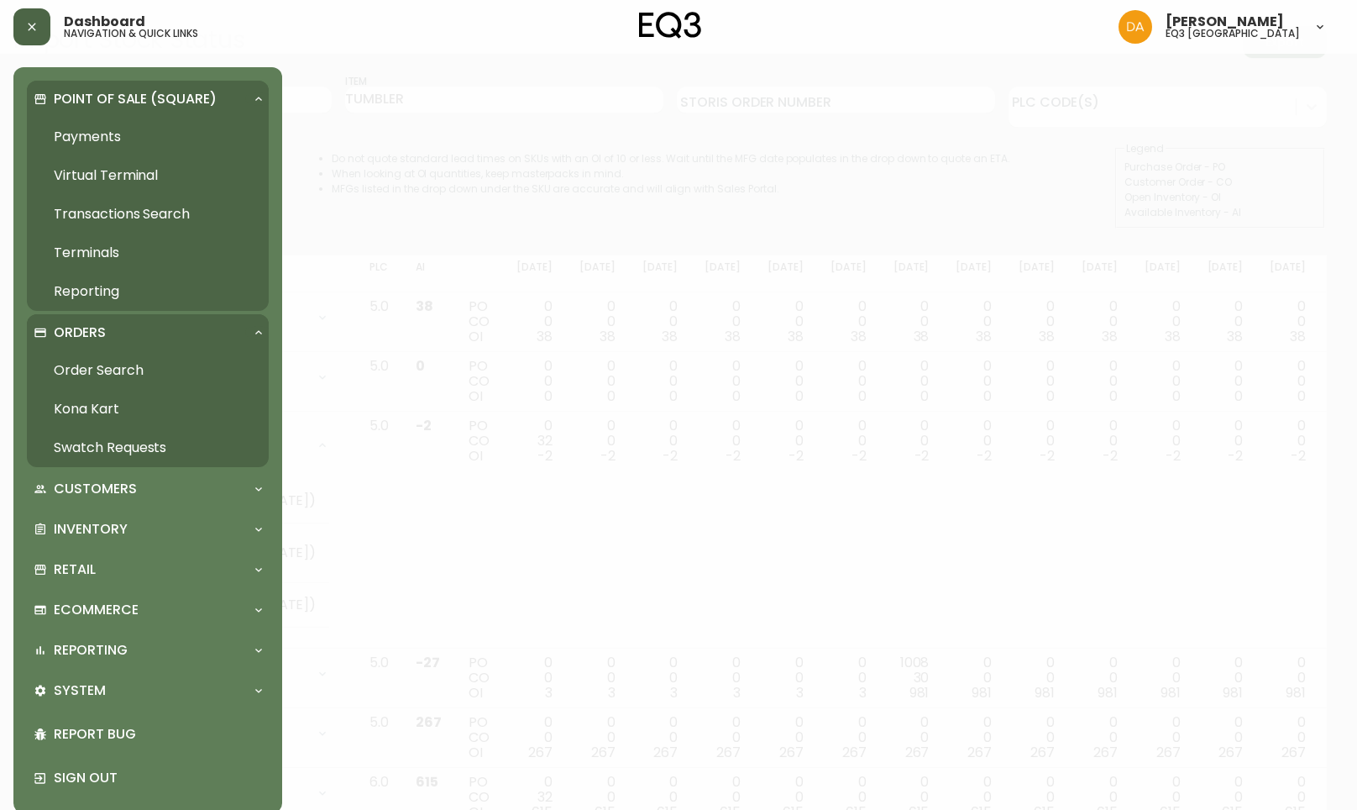
click at [160, 113] on div "Point of Sale (Square)" at bounding box center [148, 99] width 242 height 37
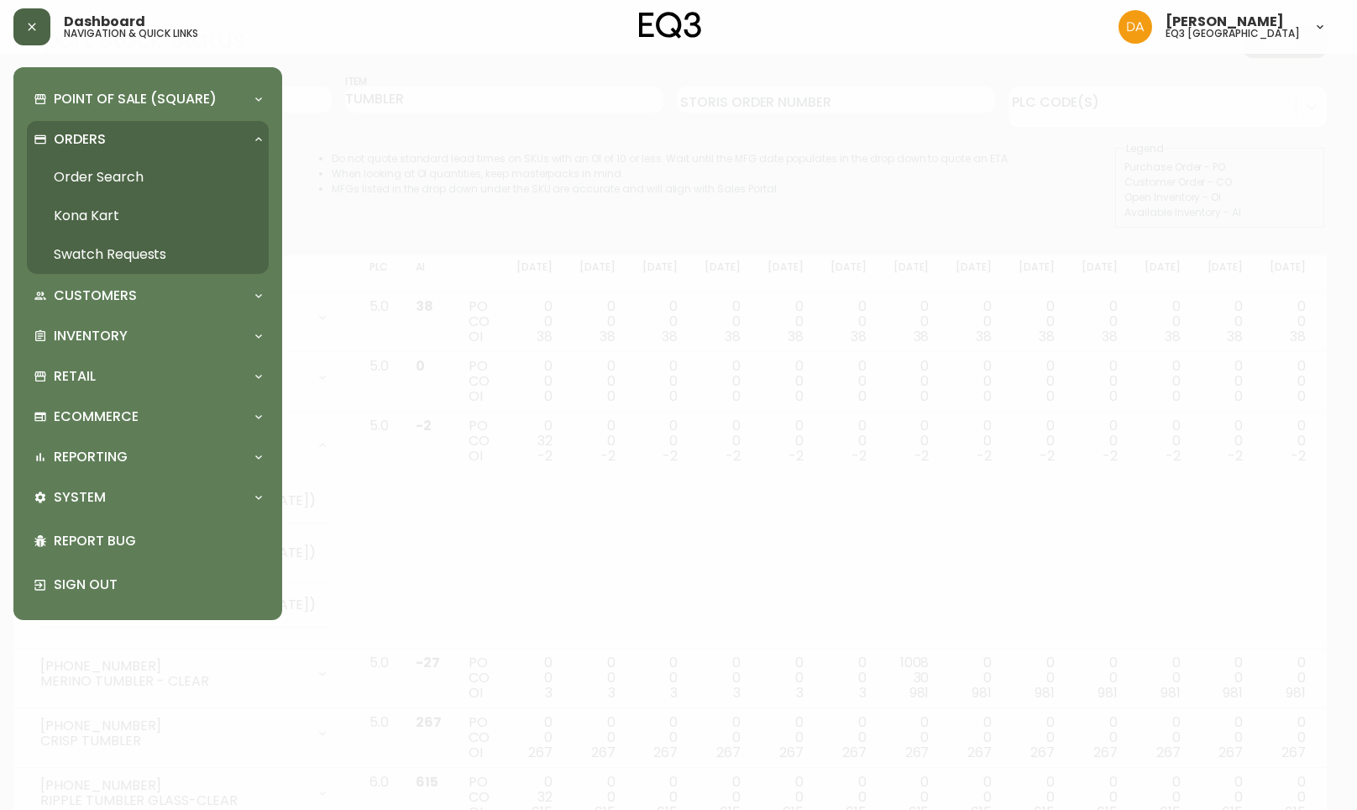
click at [141, 155] on div "Orders" at bounding box center [148, 139] width 242 height 37
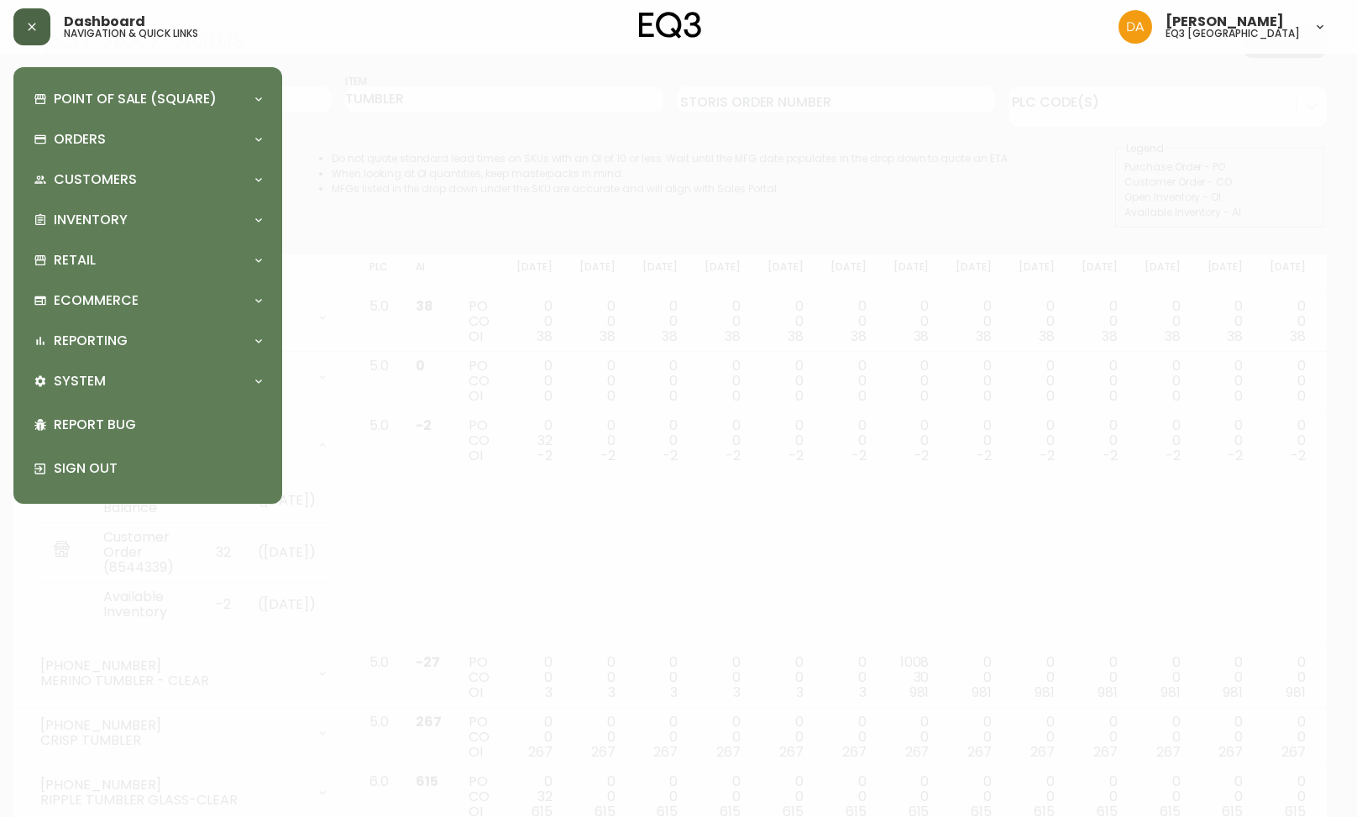
drag, startPoint x: 413, startPoint y: 139, endPoint x: 263, endPoint y: 116, distance: 152.1
click at [414, 136] on div at bounding box center [678, 408] width 1357 height 817
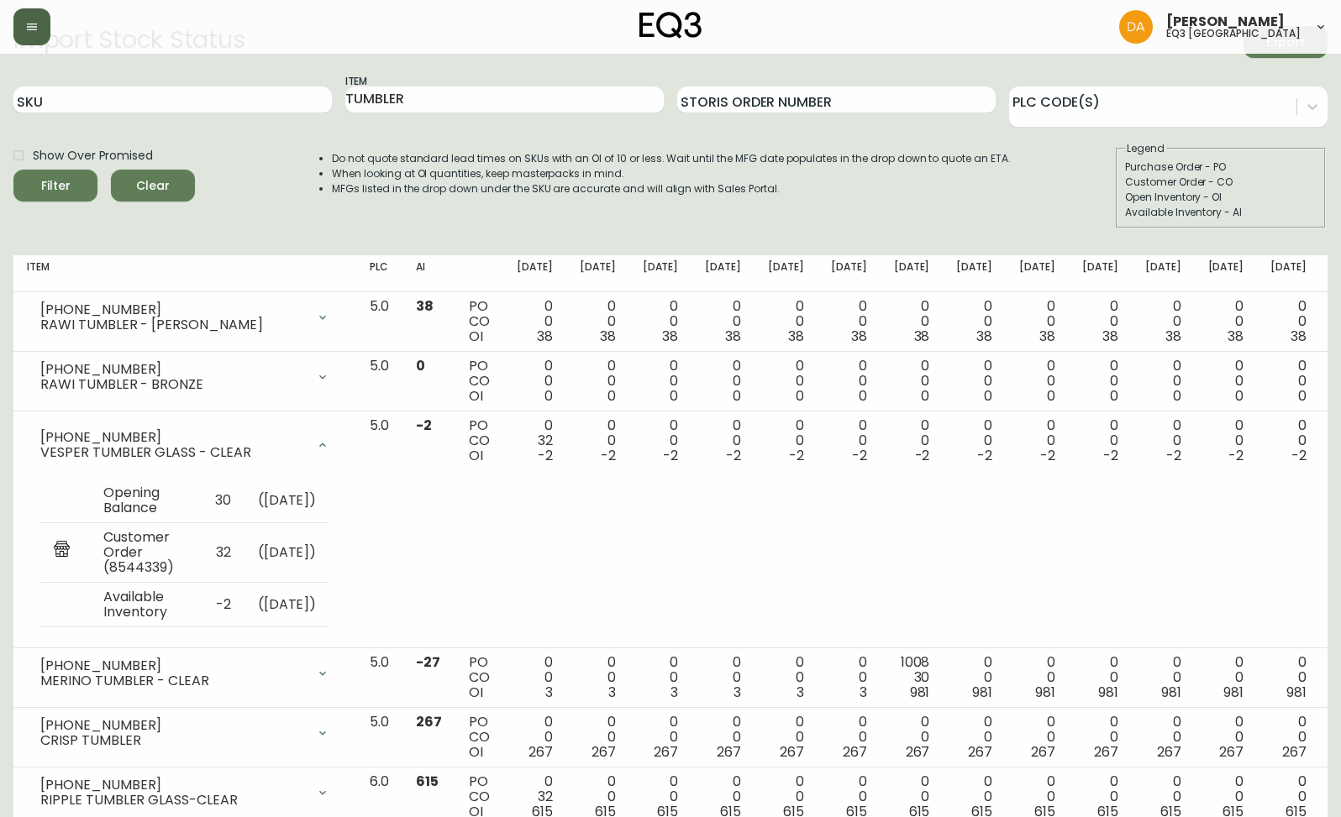
click at [17, 24] on button "button" at bounding box center [31, 26] width 37 height 37
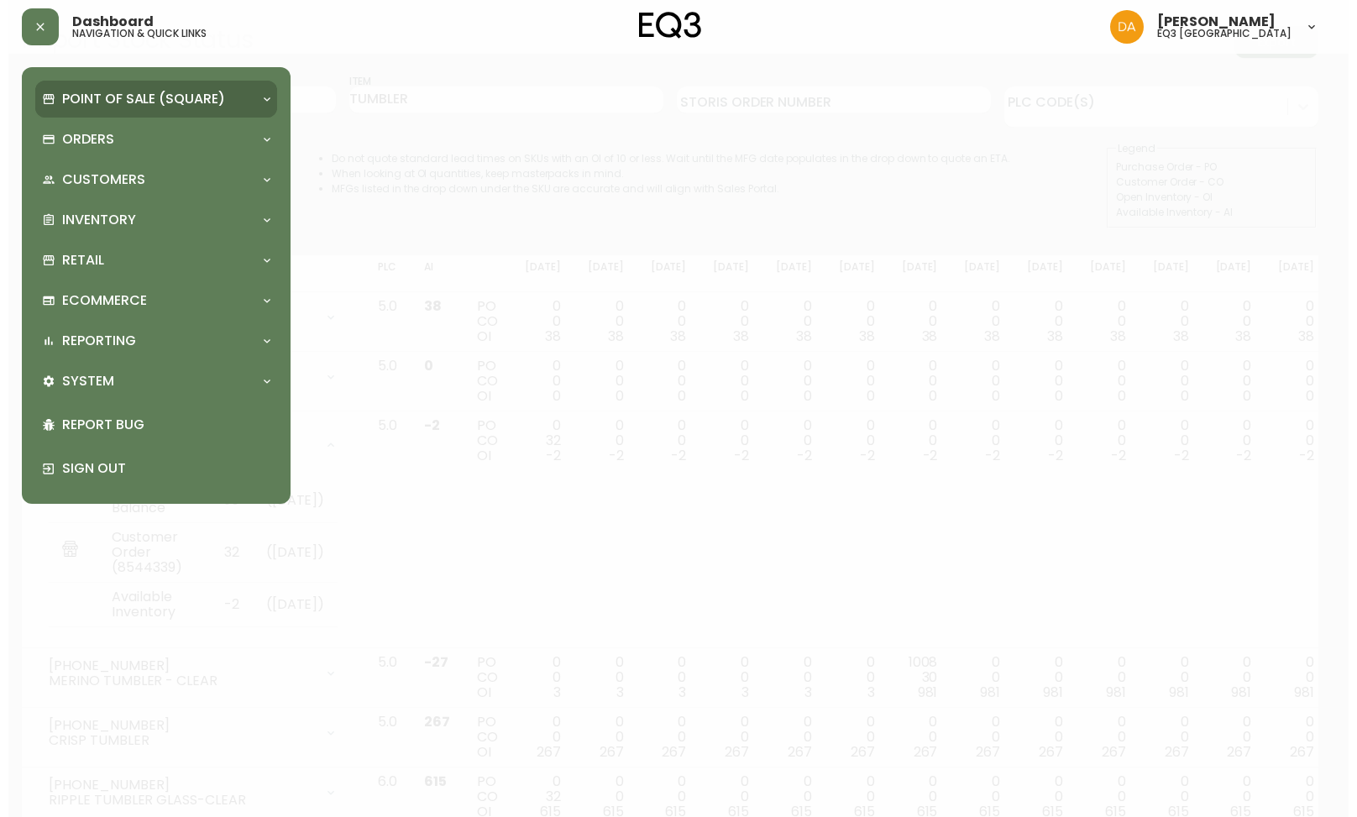
scroll to position [42, 0]
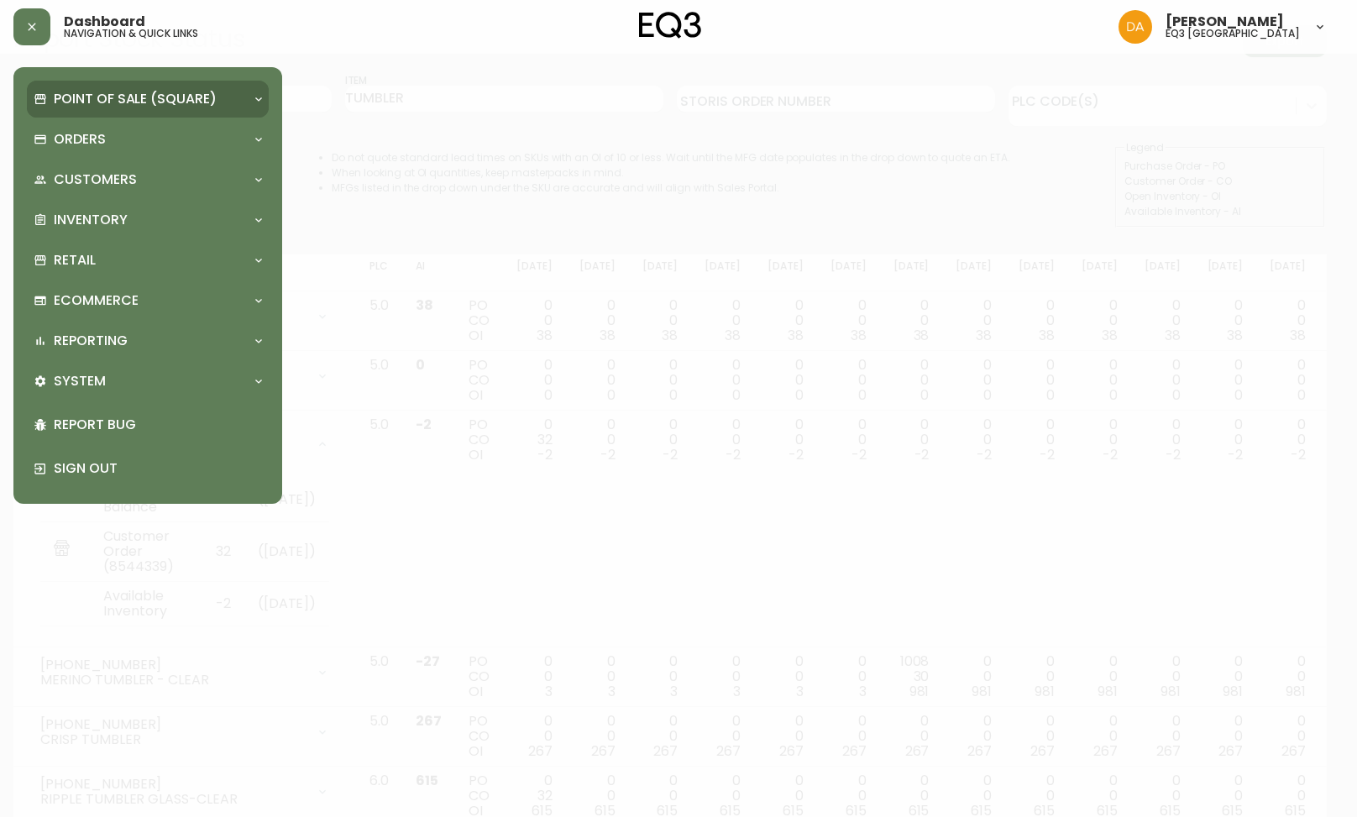
click at [96, 108] on p "Point of Sale (Square)" at bounding box center [135, 99] width 163 height 18
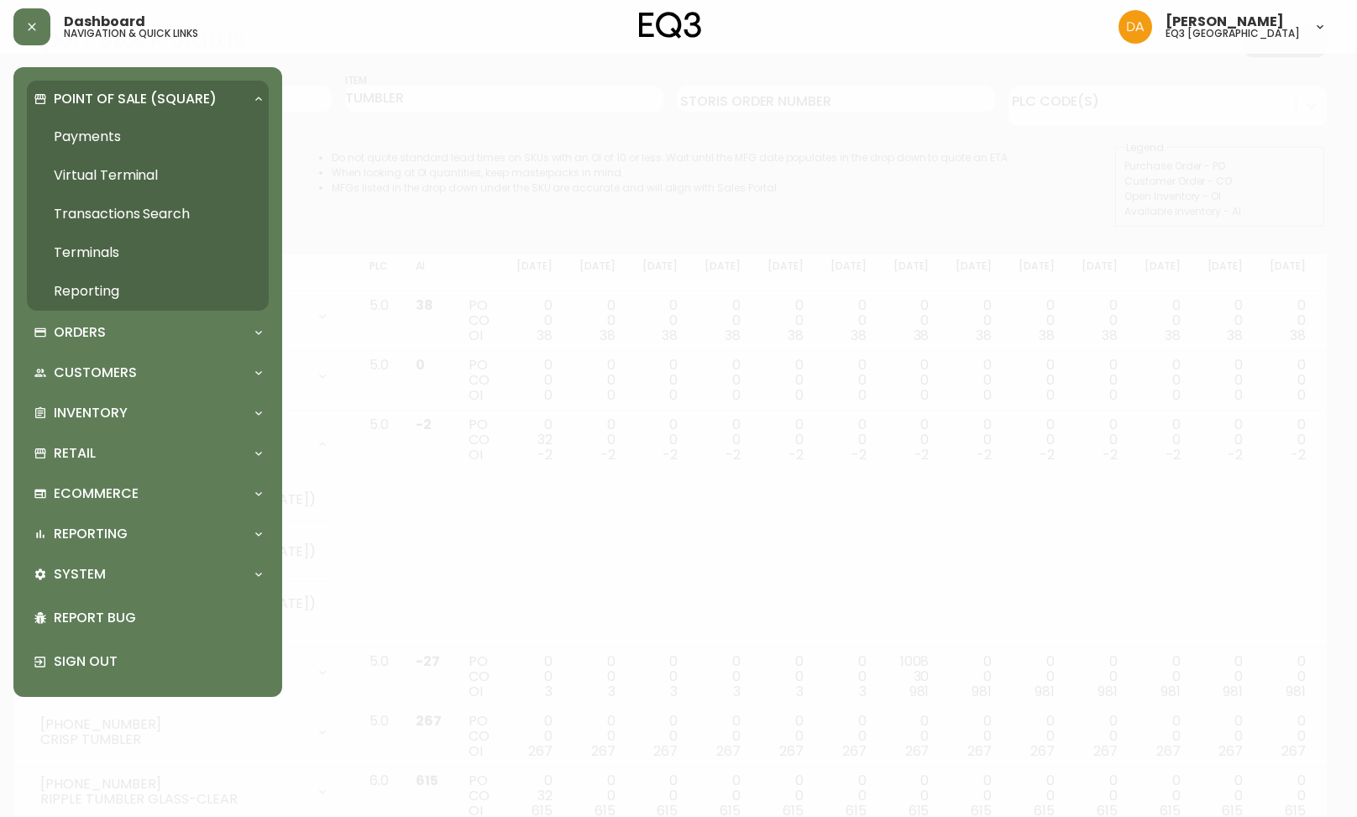
click at [96, 216] on link "Transactions Search" at bounding box center [148, 214] width 242 height 39
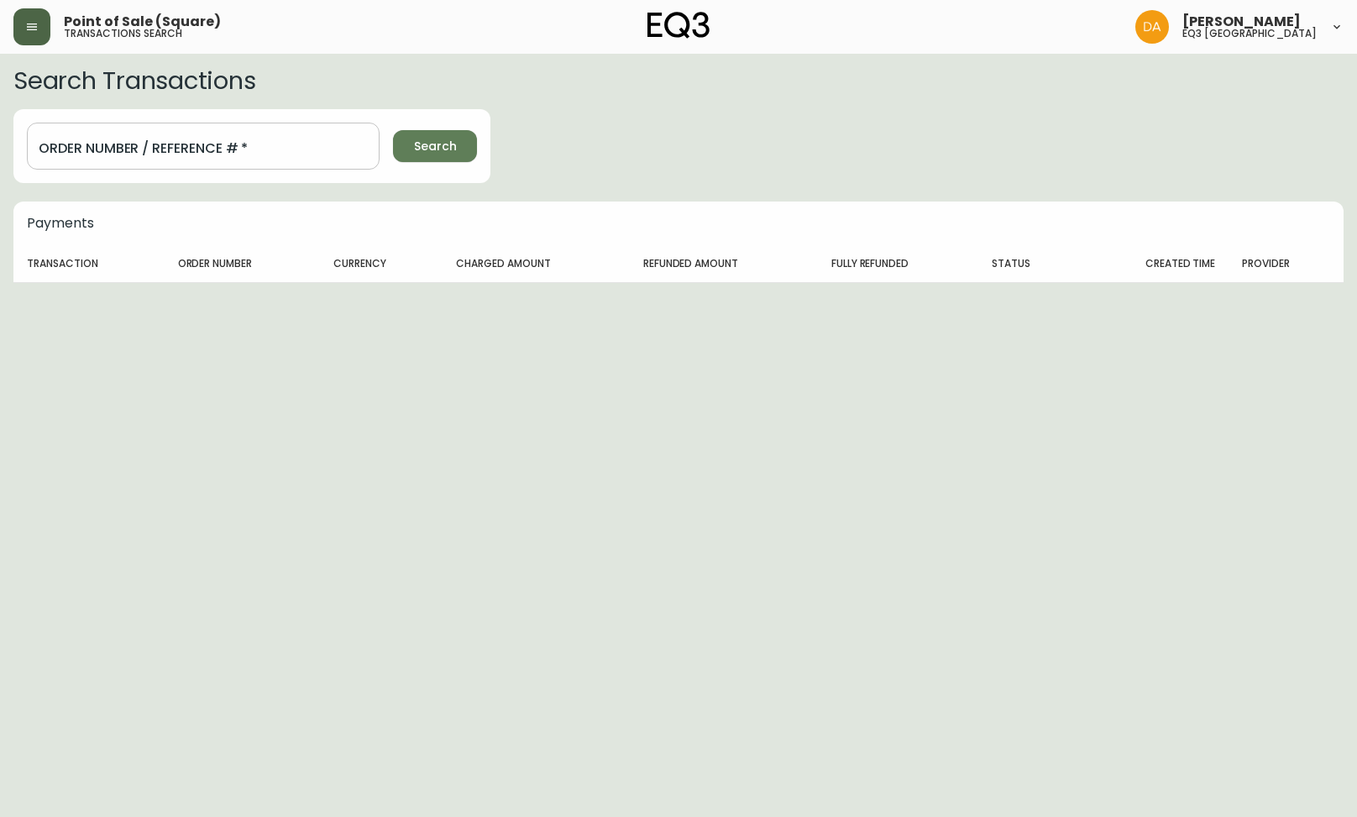
click at [40, 30] on button "button" at bounding box center [31, 26] width 37 height 37
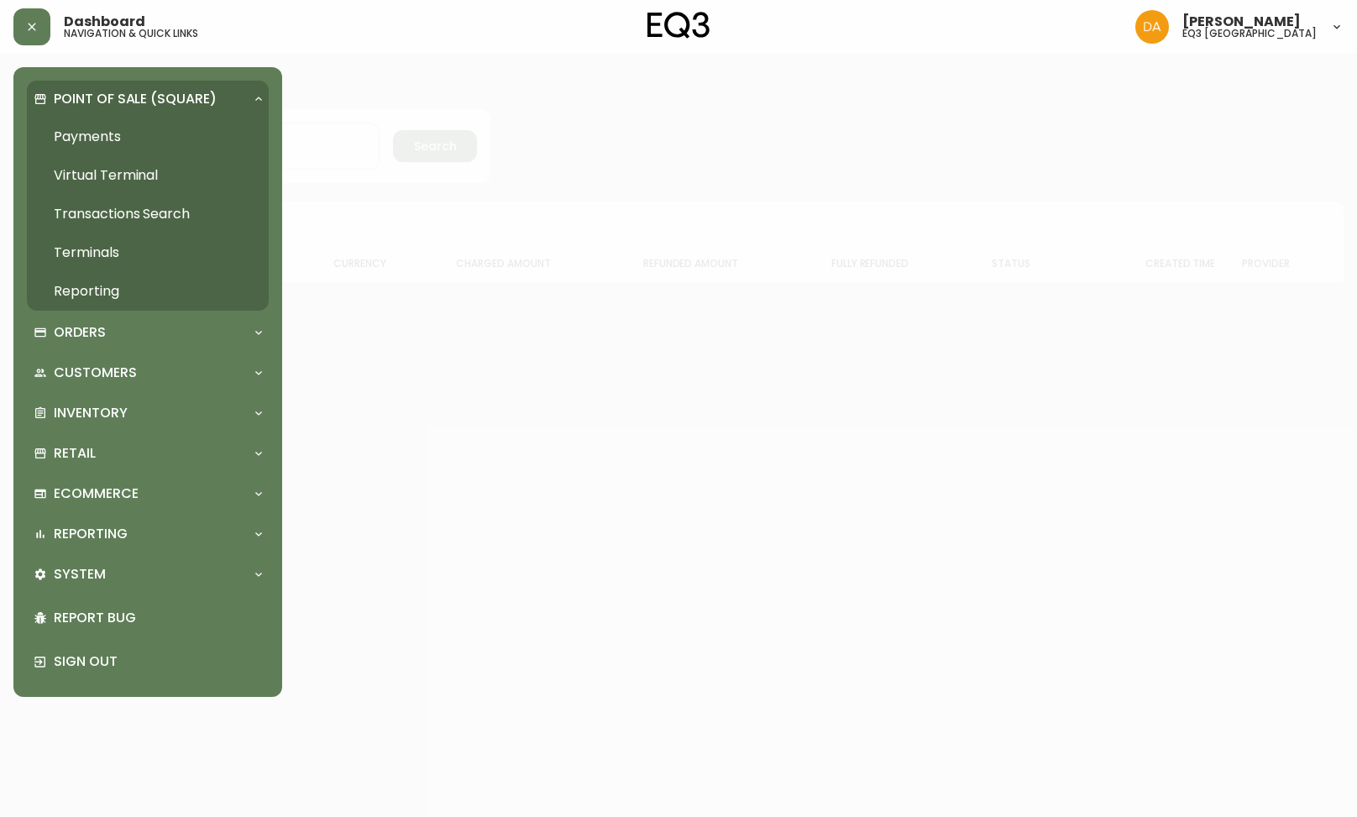
click at [111, 213] on link "Transactions Search" at bounding box center [148, 214] width 242 height 39
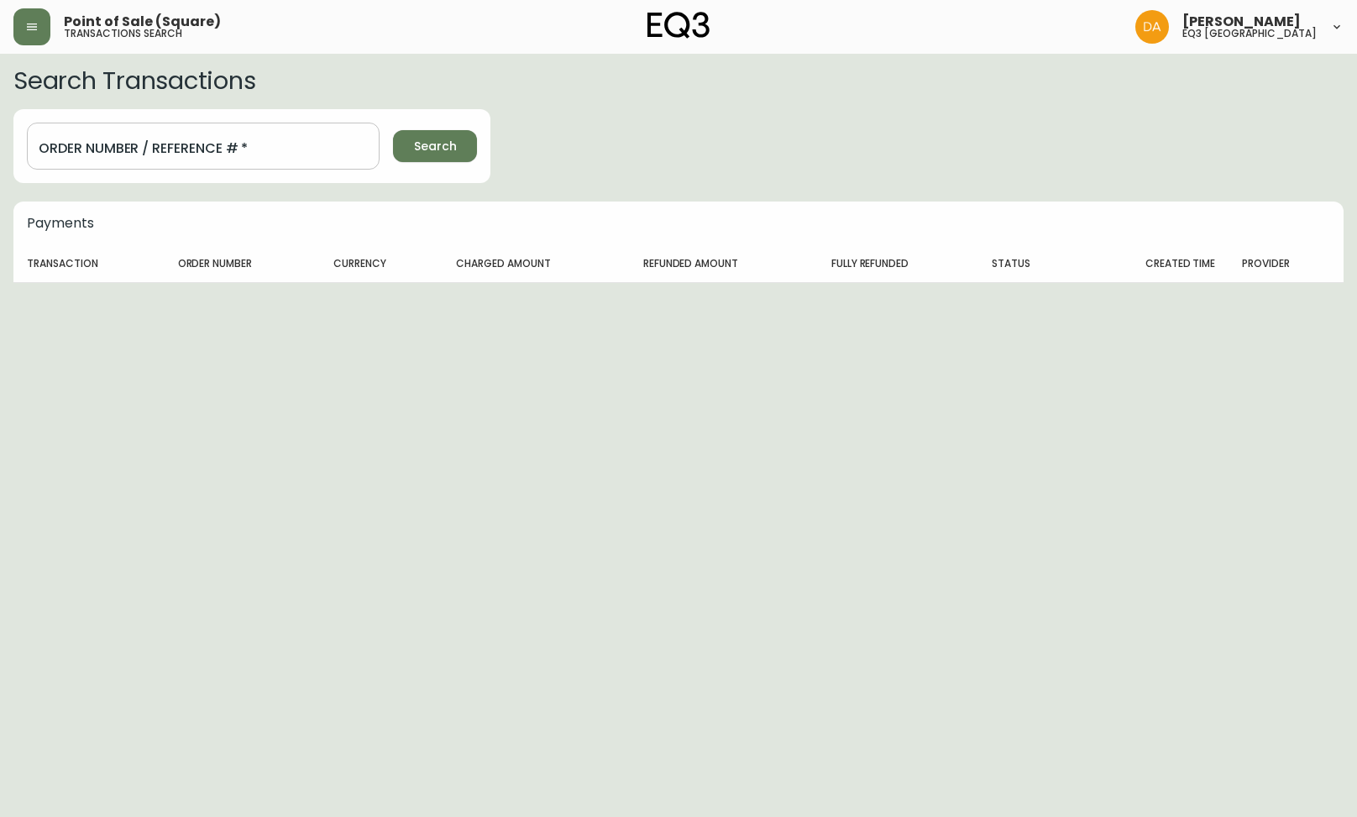
click at [233, 135] on input "Order Number / Reference #   *" at bounding box center [203, 146] width 353 height 47
click at [39, 34] on button "button" at bounding box center [31, 26] width 37 height 37
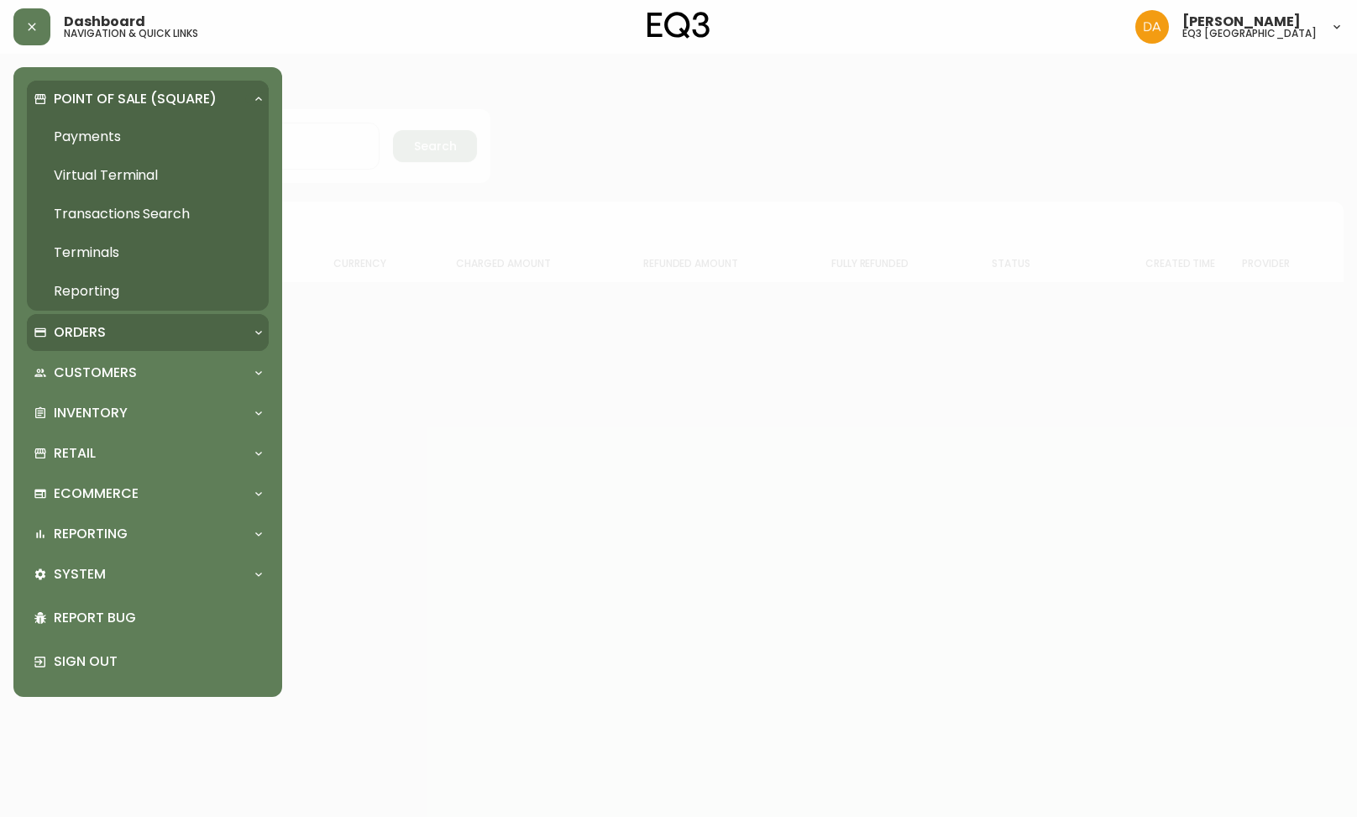
click at [108, 340] on div "Orders" at bounding box center [140, 332] width 212 height 18
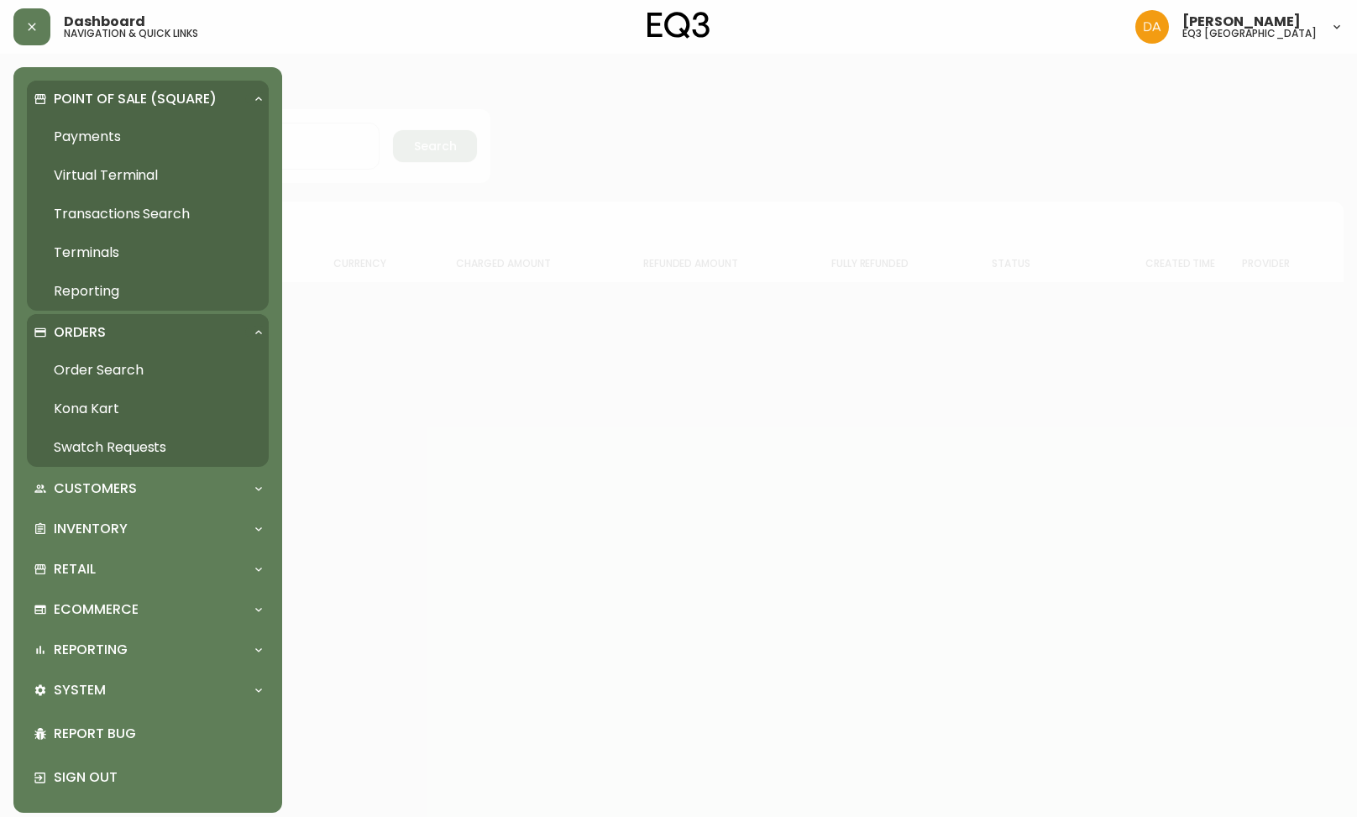
drag, startPoint x: 122, startPoint y: 366, endPoint x: 112, endPoint y: 358, distance: 13.1
click at [122, 367] on link "Order Search" at bounding box center [148, 370] width 242 height 39
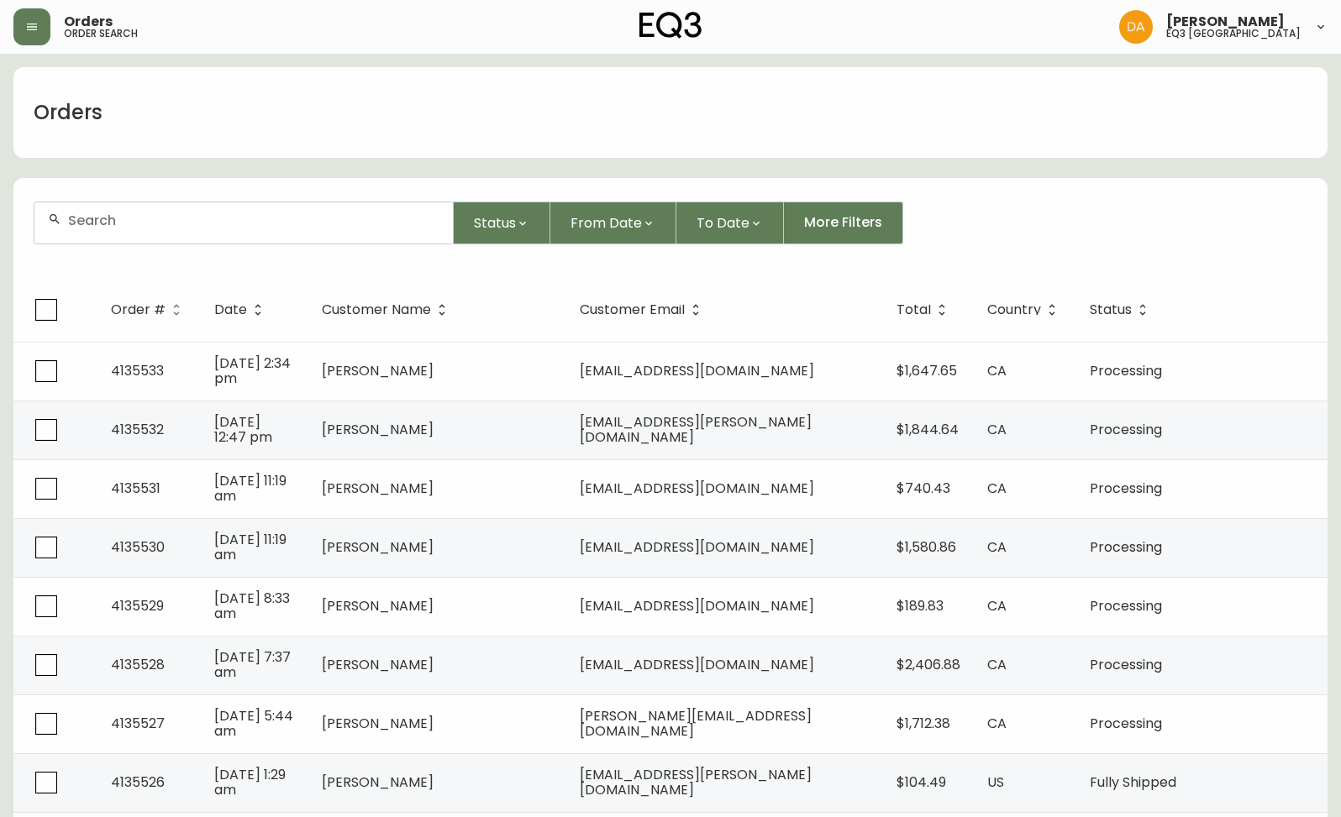
click at [163, 209] on div at bounding box center [243, 222] width 418 height 41
click at [226, 234] on div at bounding box center [243, 222] width 418 height 41
click at [203, 220] on input "text" at bounding box center [253, 221] width 371 height 16
click at [215, 213] on input "text" at bounding box center [253, 221] width 371 height 16
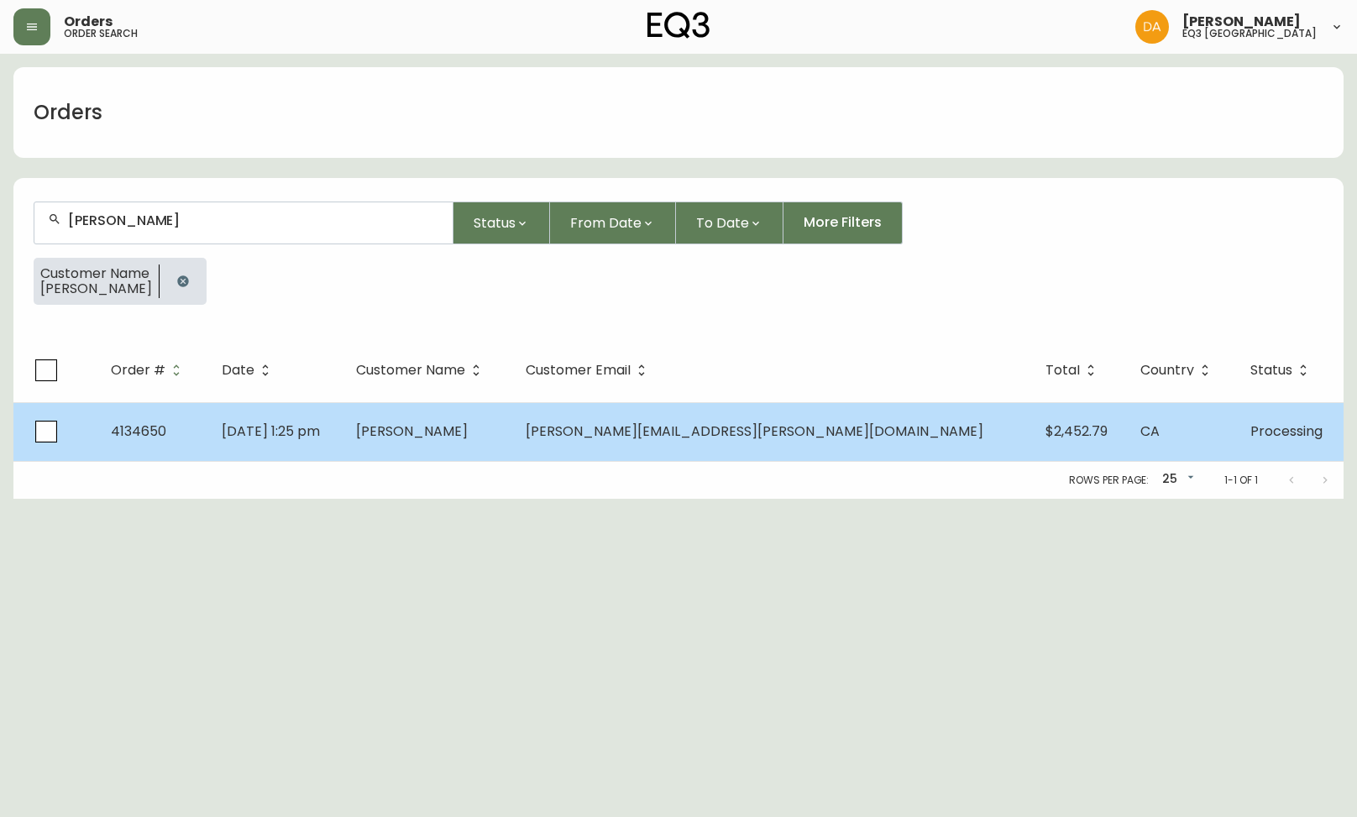
type input "[PERSON_NAME]"
click at [343, 438] on td "[DATE] 1:25 pm" at bounding box center [275, 431] width 134 height 59
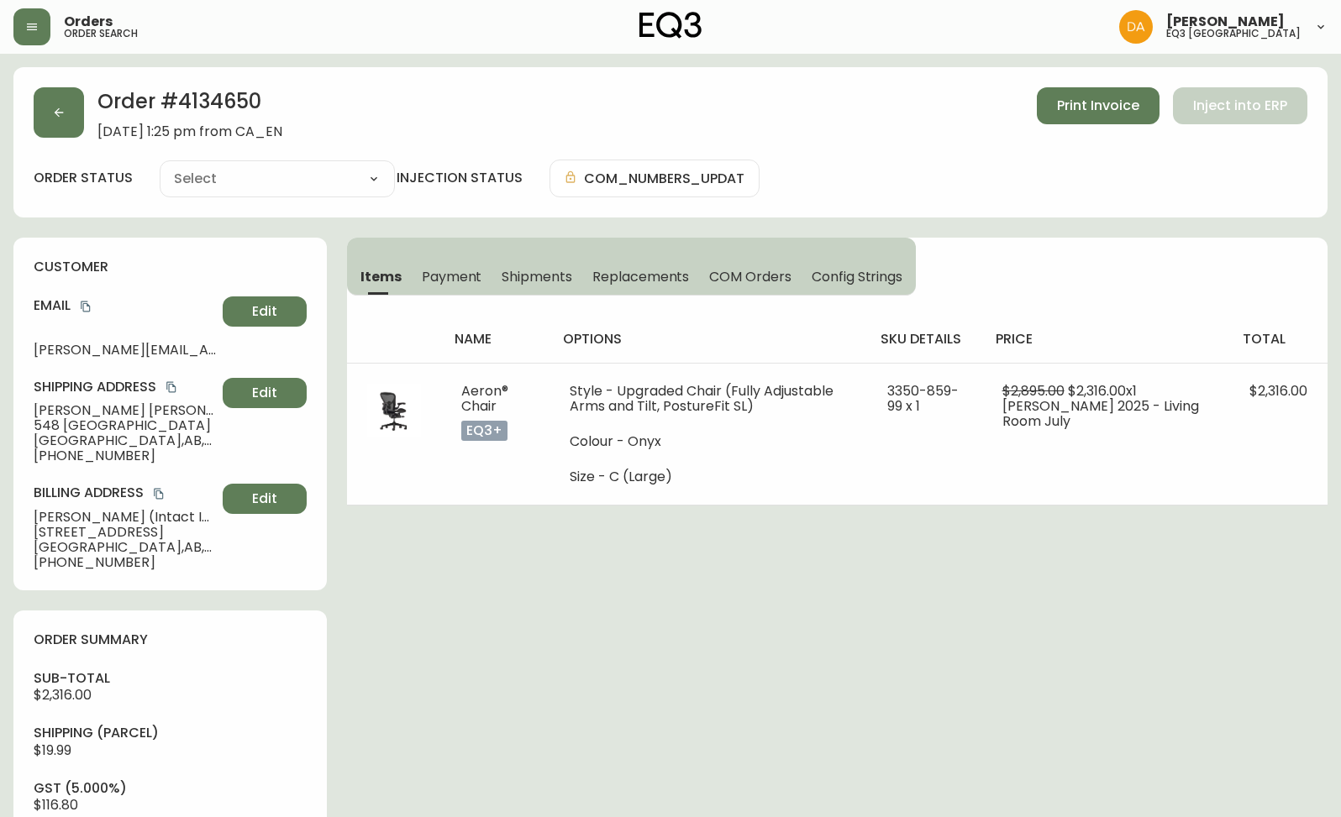
type input "Processing"
select select "PROCESSING"
click at [111, 534] on span "[STREET_ADDRESS]" at bounding box center [125, 532] width 182 height 15
click at [467, 600] on div "Order # 4134650 [DATE] 1:25 pm from CA_EN Print Invoice Inject into ERP order s…" at bounding box center [670, 742] width 1314 height 1350
click at [457, 546] on div "Order # 4134650 [DATE] 1:25 pm from CA_EN Print Invoice Inject into ERP order s…" at bounding box center [670, 742] width 1314 height 1350
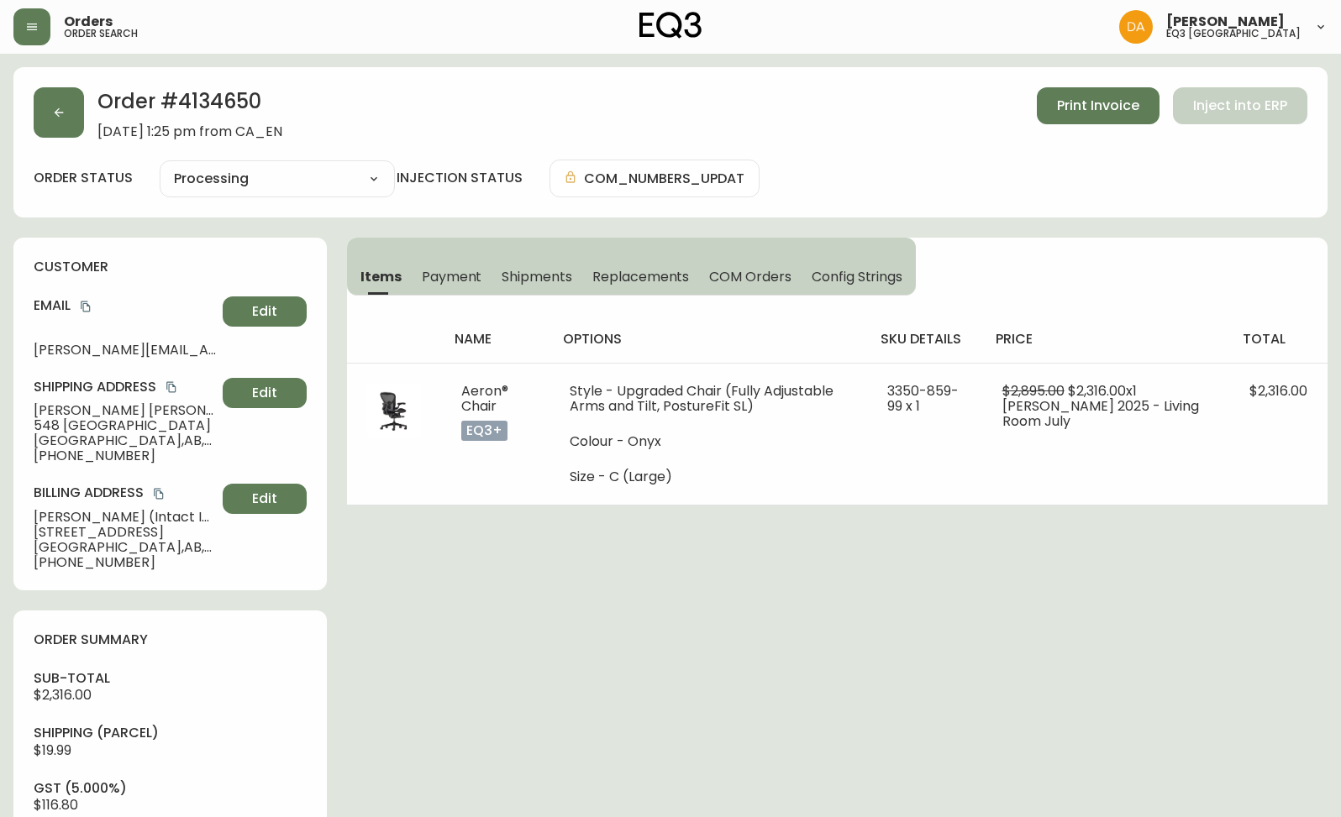
click at [411, 579] on div "Order # 4134650 [DATE] 1:25 pm from CA_EN Print Invoice Inject into ERP order s…" at bounding box center [670, 742] width 1314 height 1350
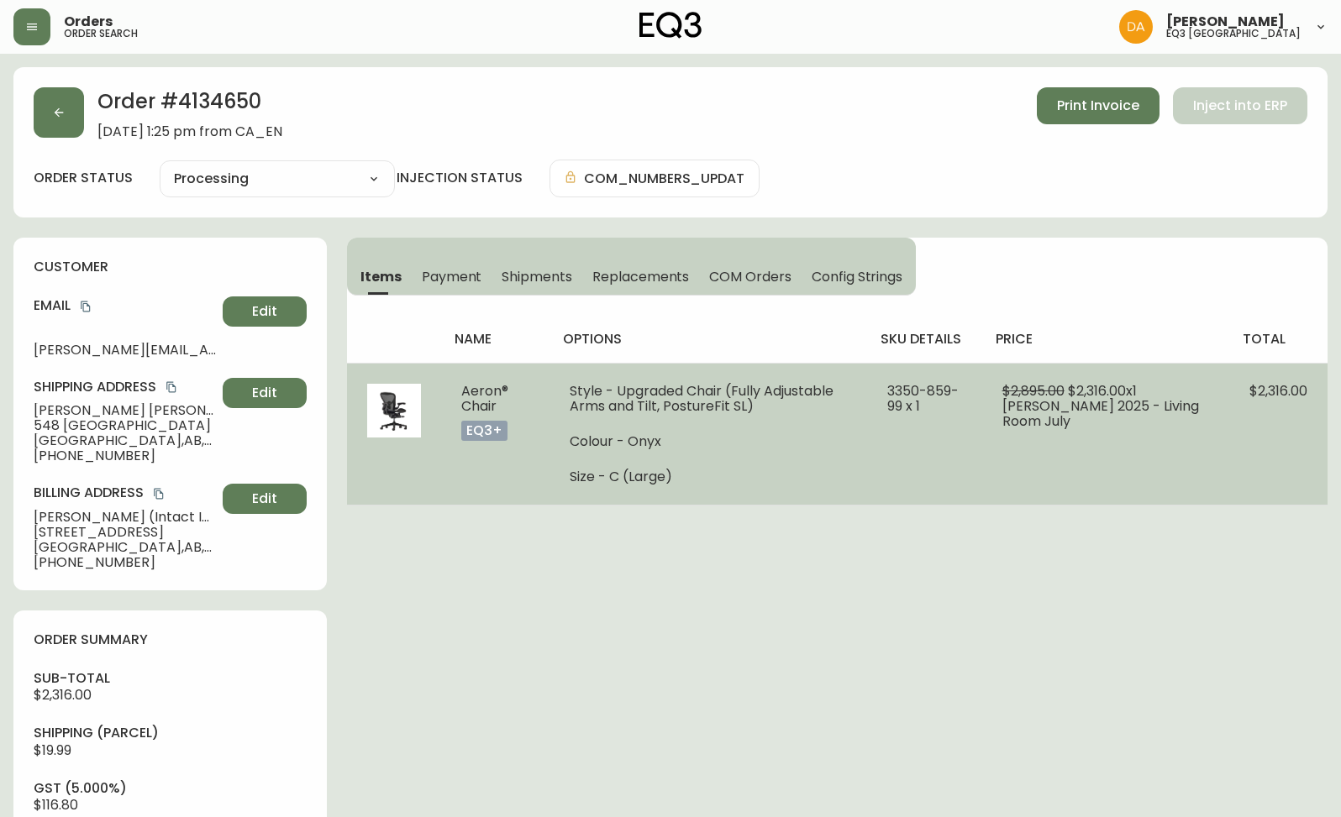
click at [611, 449] on li "Colour - Onyx" at bounding box center [707, 441] width 277 height 15
click at [645, 480] on li "Size - C (Large)" at bounding box center [707, 477] width 277 height 15
drag, startPoint x: 680, startPoint y: 485, endPoint x: 559, endPoint y: 482, distance: 121.0
click at [559, 482] on td "Style - Upgraded Chair (Fully Adjustable Arms and Tilt, PostureFit SL) Colour -…" at bounding box center [708, 434] width 318 height 142
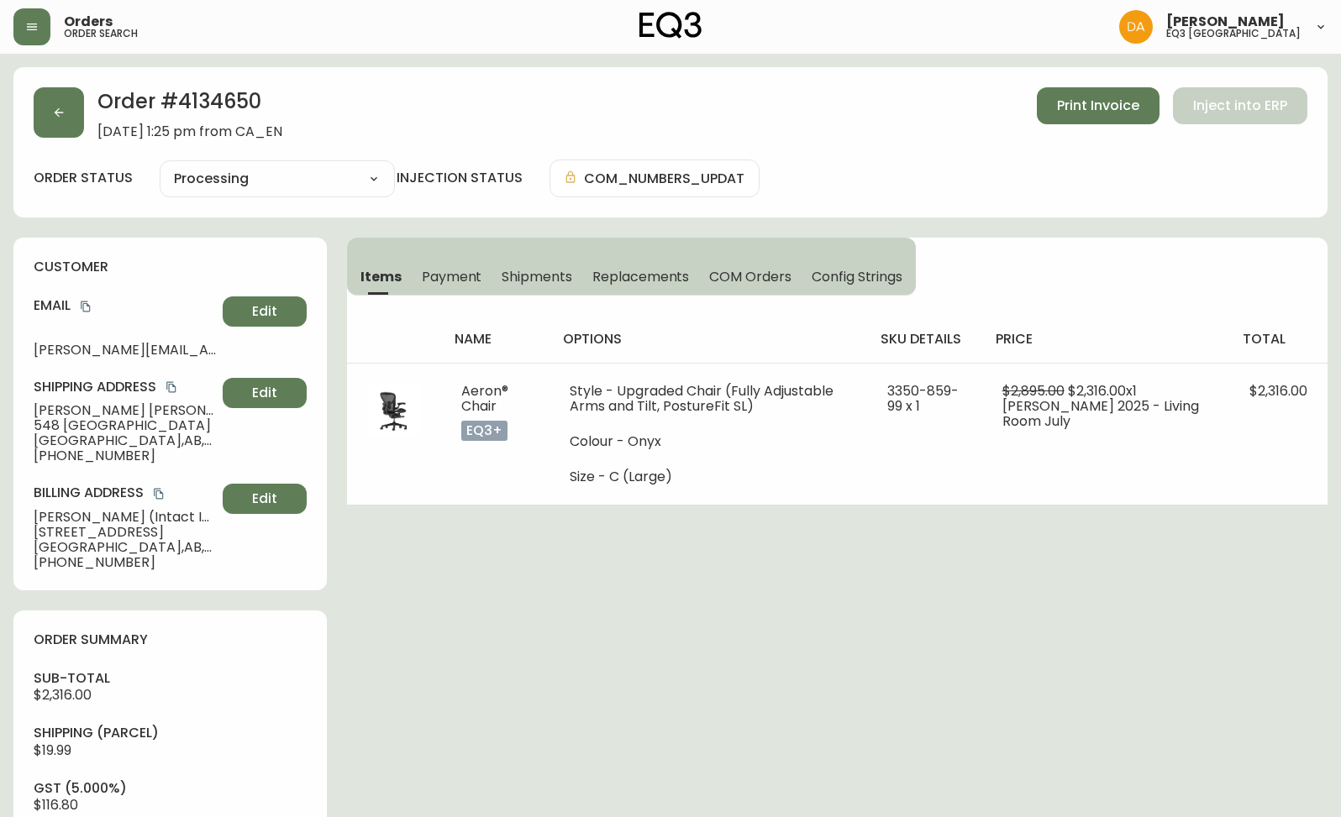
click at [632, 549] on div "Order # 4134650 [DATE] 1:25 pm from CA_EN Print Invoice Inject into ERP order s…" at bounding box center [670, 742] width 1314 height 1350
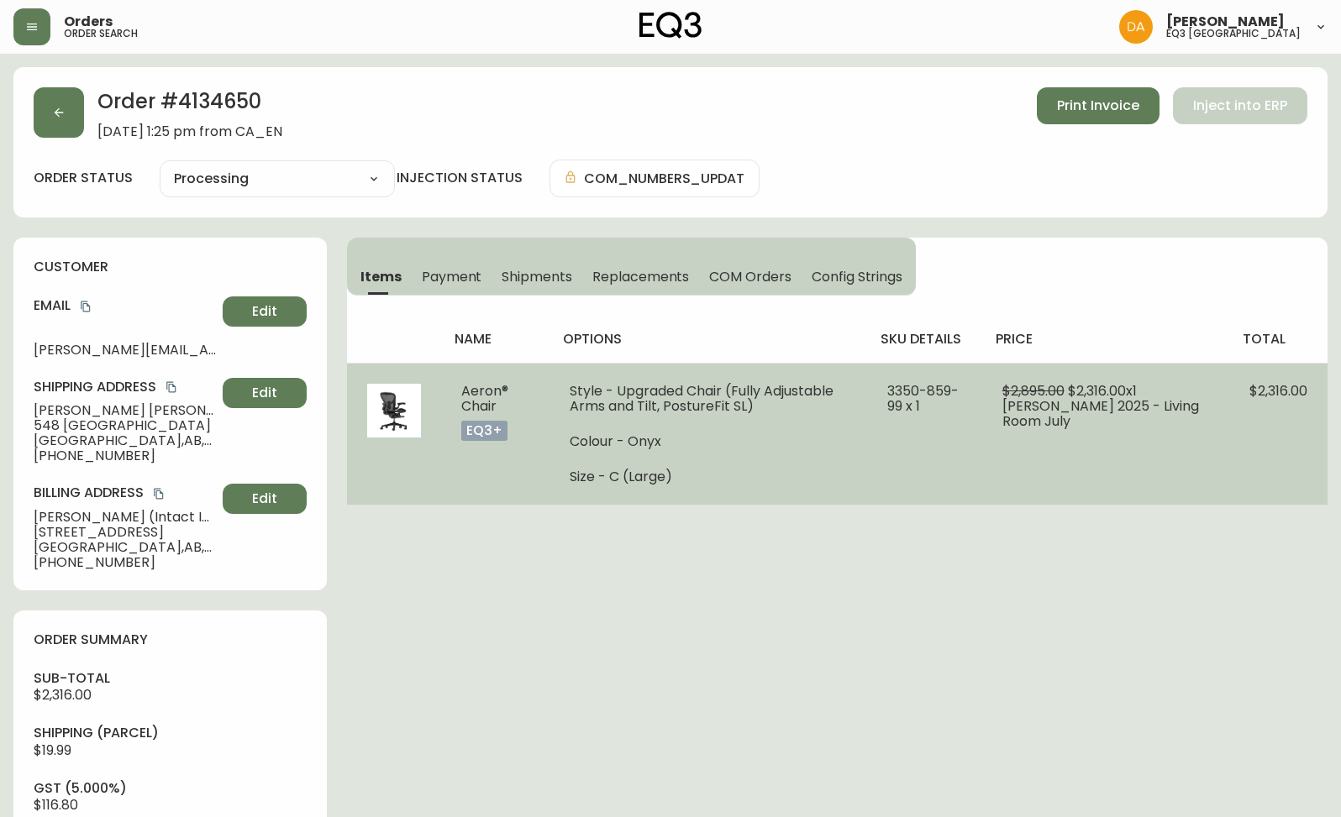
click at [786, 427] on ul "Style - Upgraded Chair (Fully Adjustable Arms and Tilt, PostureFit SL) Colour -…" at bounding box center [707, 434] width 277 height 101
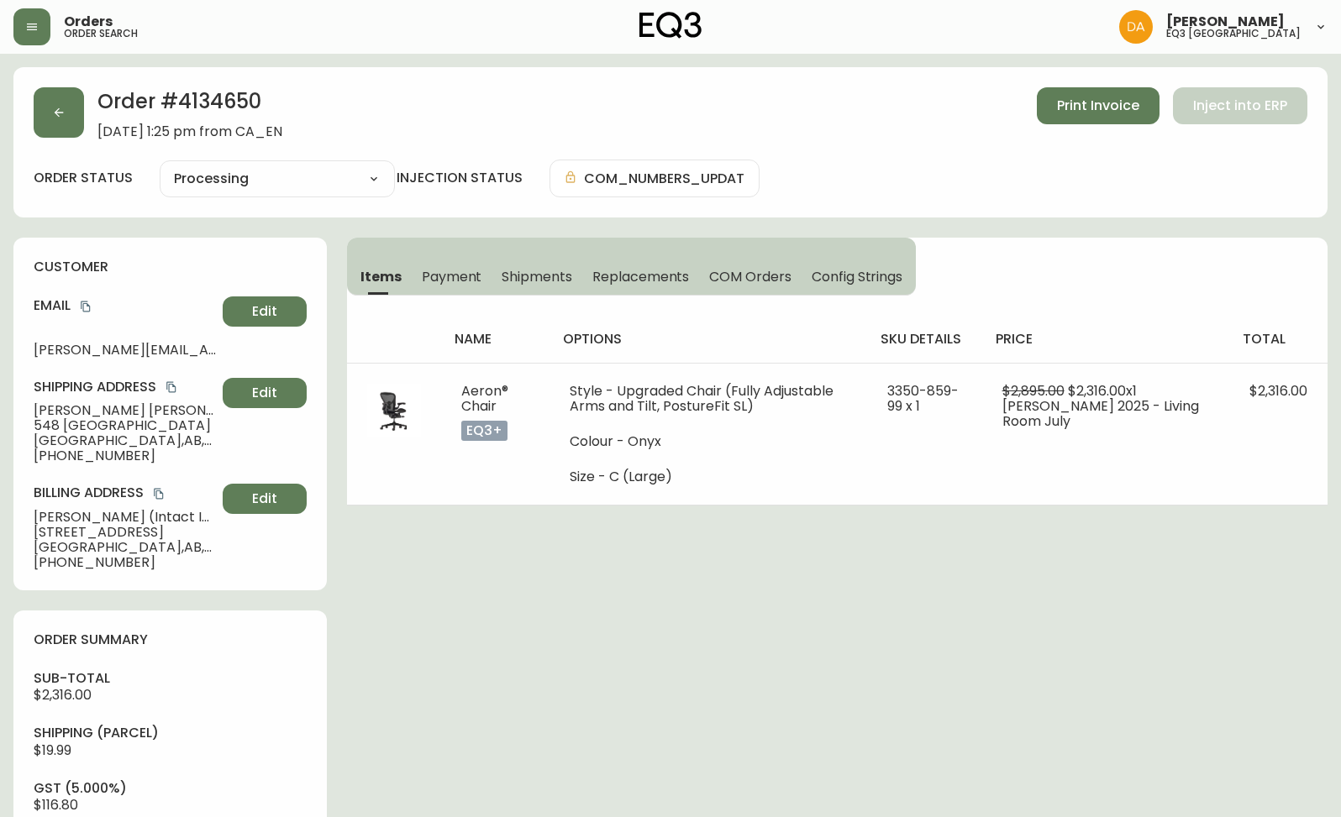
click at [798, 611] on div "Order # 4134650 [DATE] 1:25 pm from CA_EN Print Invoice Inject into ERP order s…" at bounding box center [670, 742] width 1314 height 1350
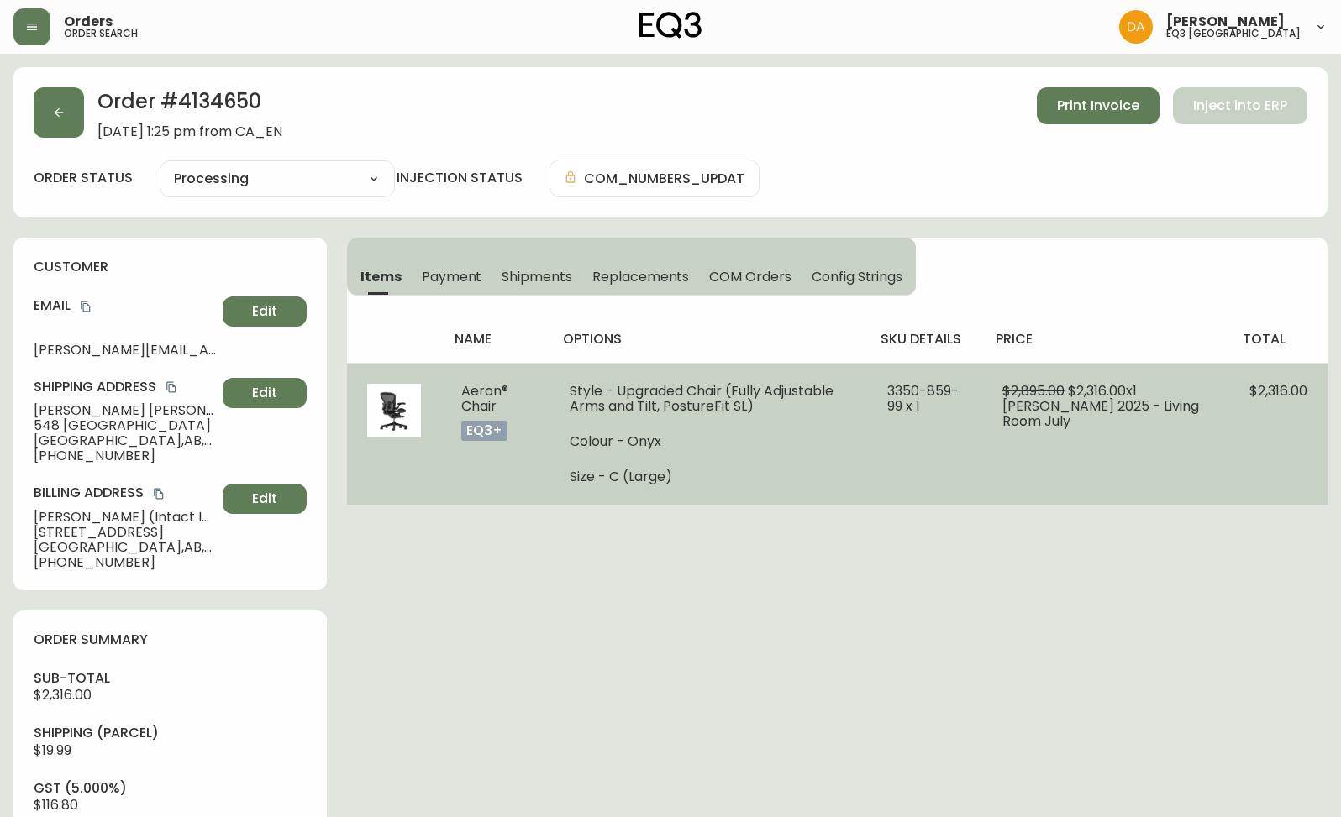
click at [629, 447] on li "Colour - Onyx" at bounding box center [707, 441] width 277 height 15
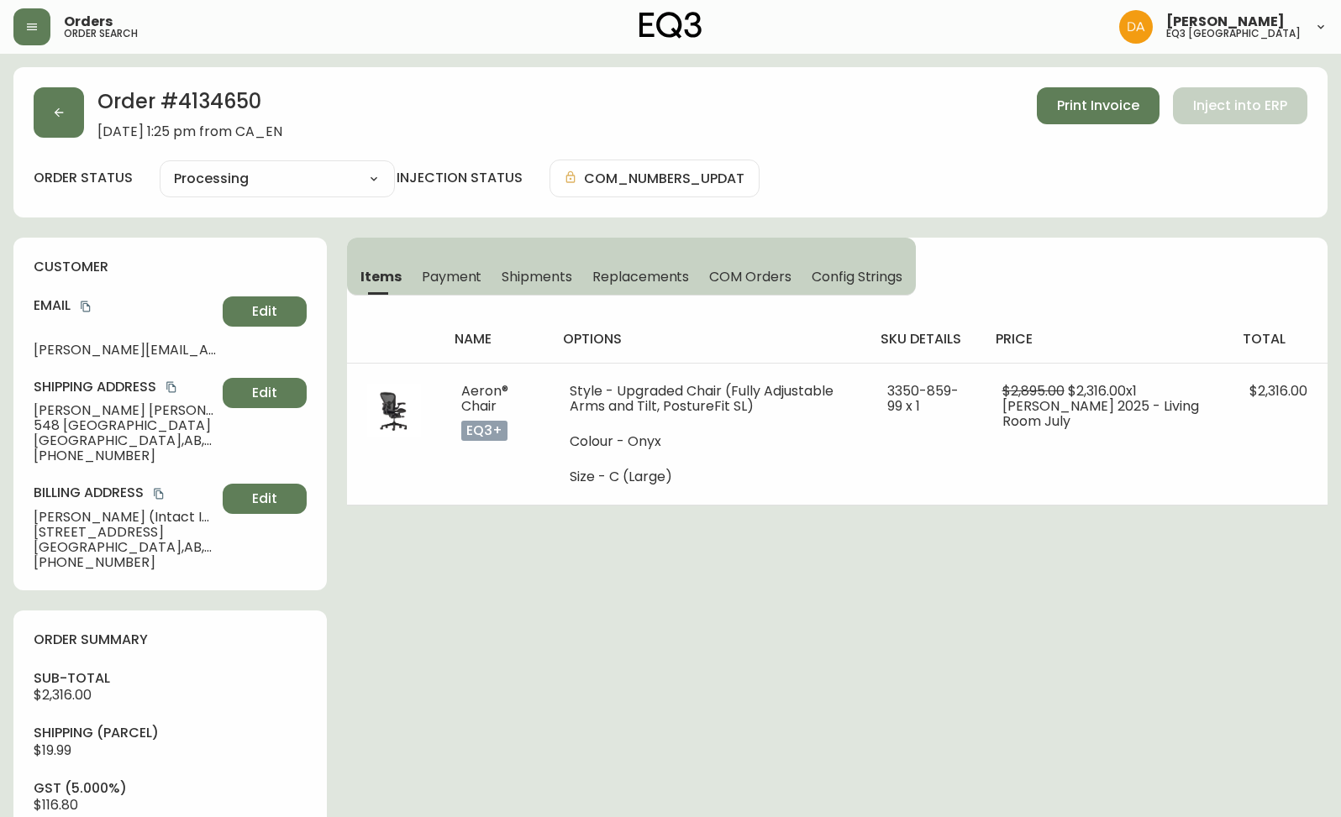
click at [259, 99] on h2 "Order # 4134650" at bounding box center [189, 105] width 185 height 37
click at [230, 94] on h2 "Order # 4134650" at bounding box center [189, 105] width 185 height 37
click at [475, 568] on div "Order # 4134650 [DATE] 1:25 pm from CA_EN Print Invoice Inject into ERP order s…" at bounding box center [670, 742] width 1314 height 1350
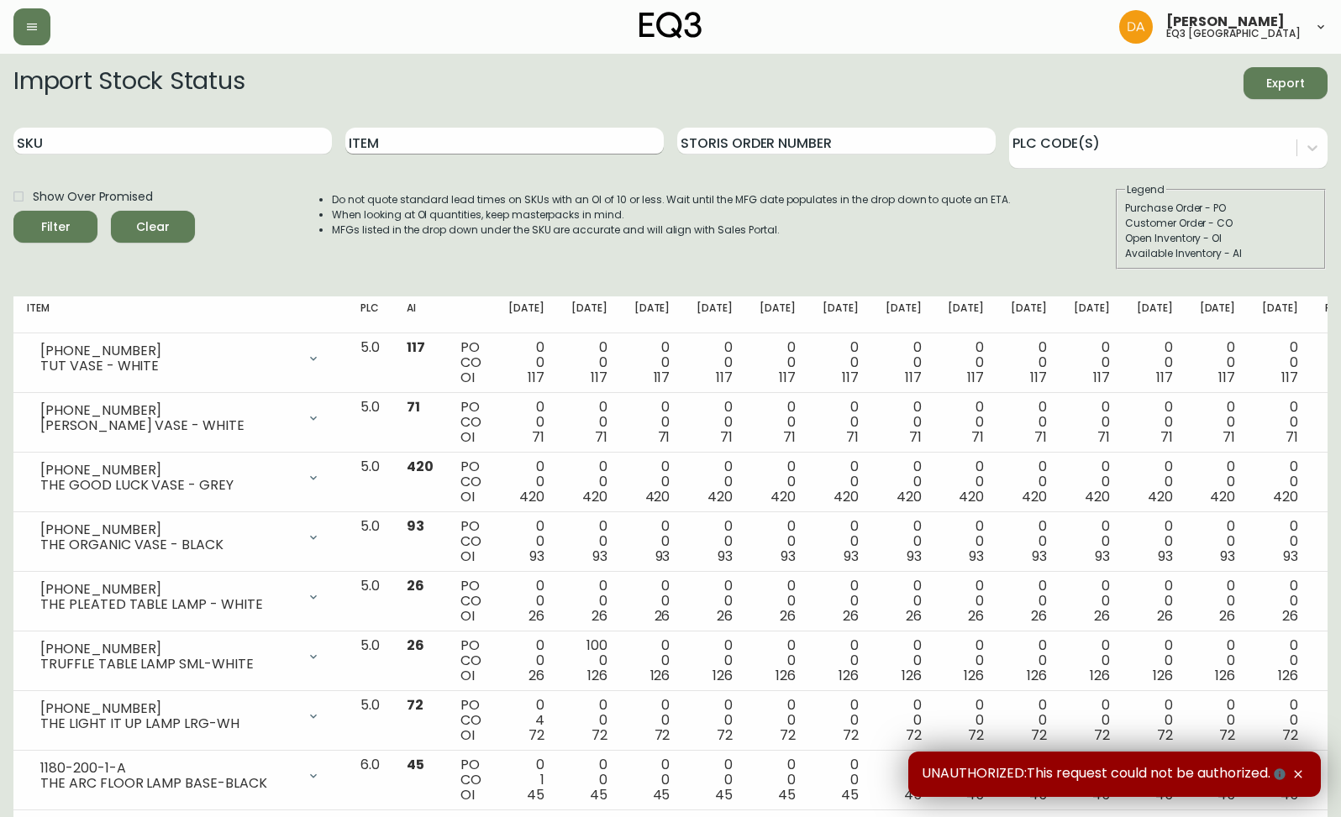
drag, startPoint x: 218, startPoint y: 138, endPoint x: 366, endPoint y: 141, distance: 147.9
click at [220, 138] on input "SKU" at bounding box center [172, 141] width 318 height 27
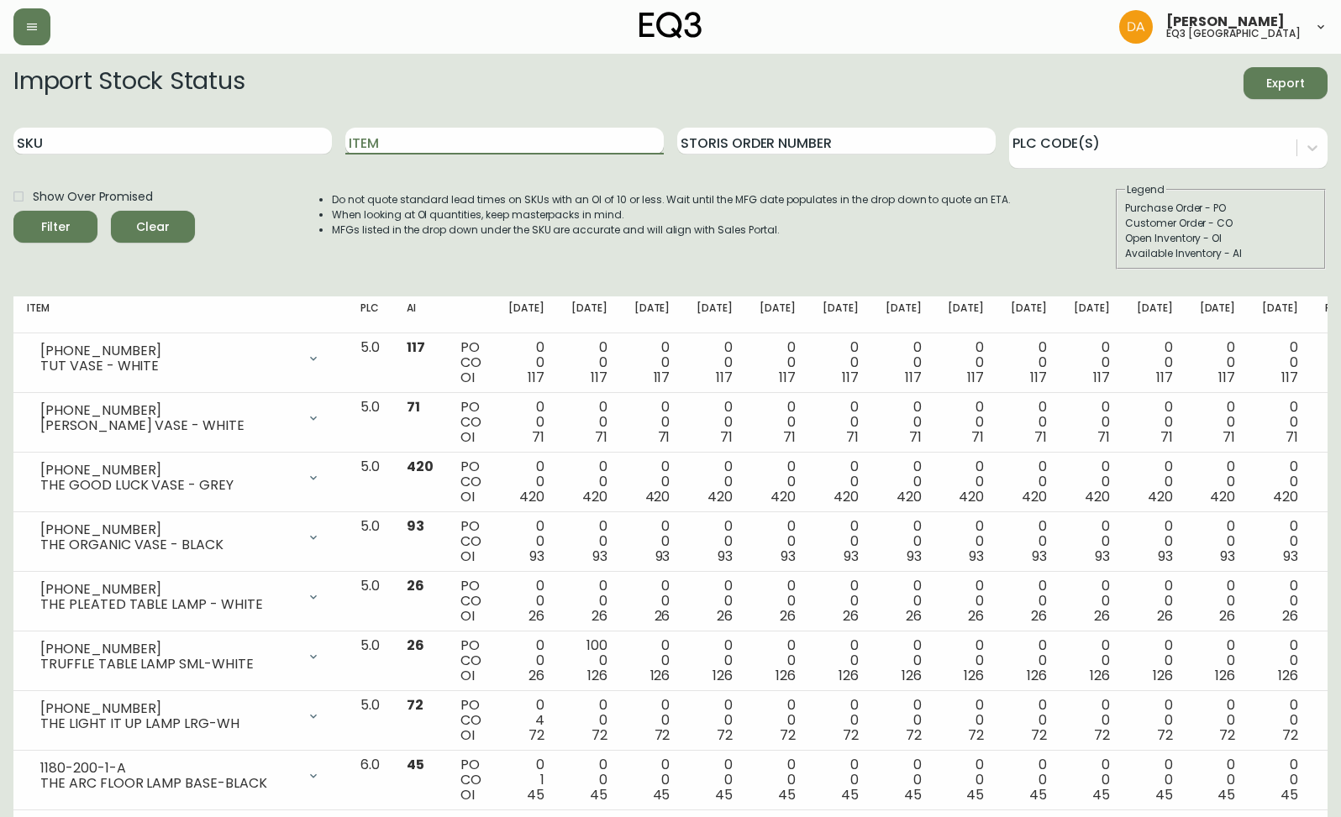
click at [418, 141] on input "Item" at bounding box center [504, 141] width 318 height 27
type input "raval"
click at [13, 211] on button "Filter" at bounding box center [55, 227] width 84 height 32
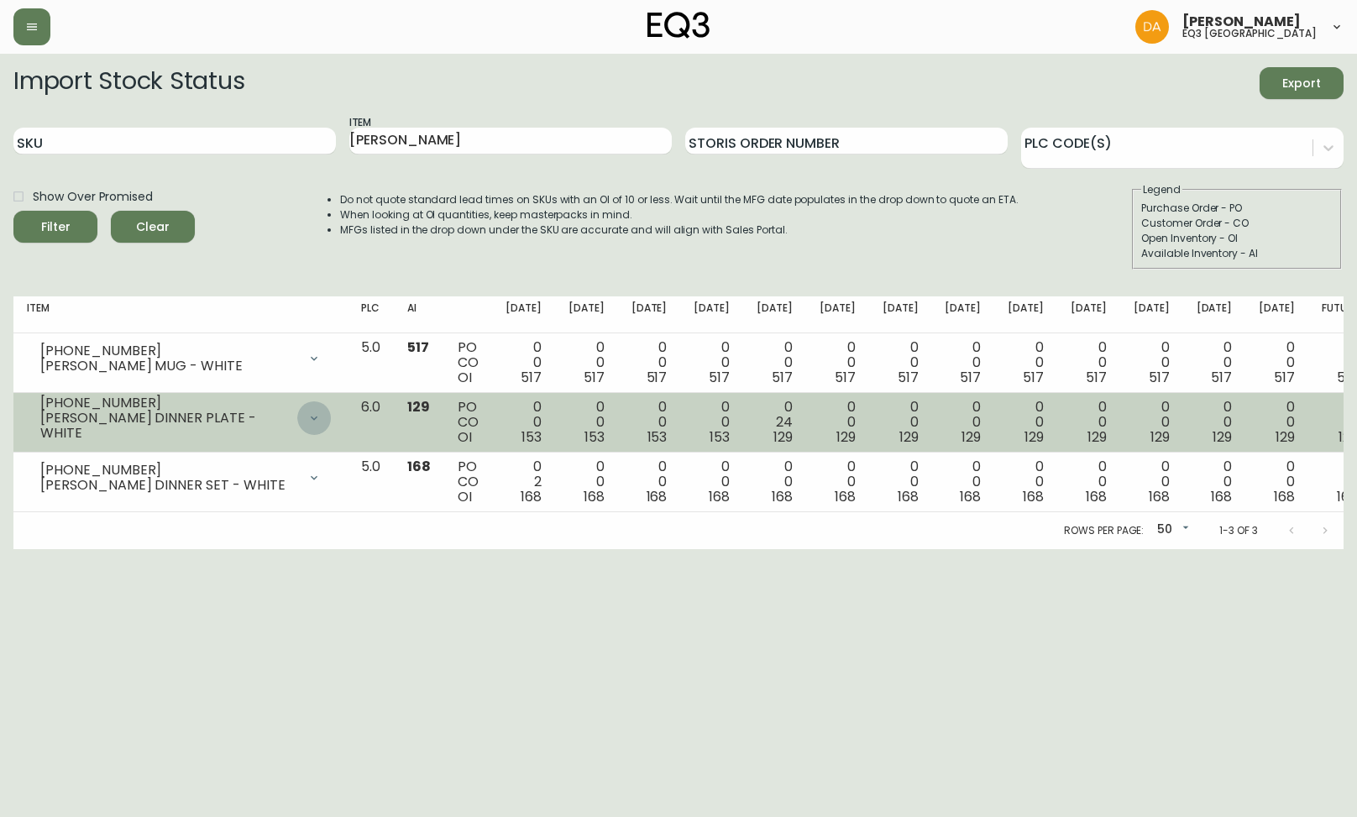
click at [321, 414] on icon at bounding box center [313, 418] width 13 height 13
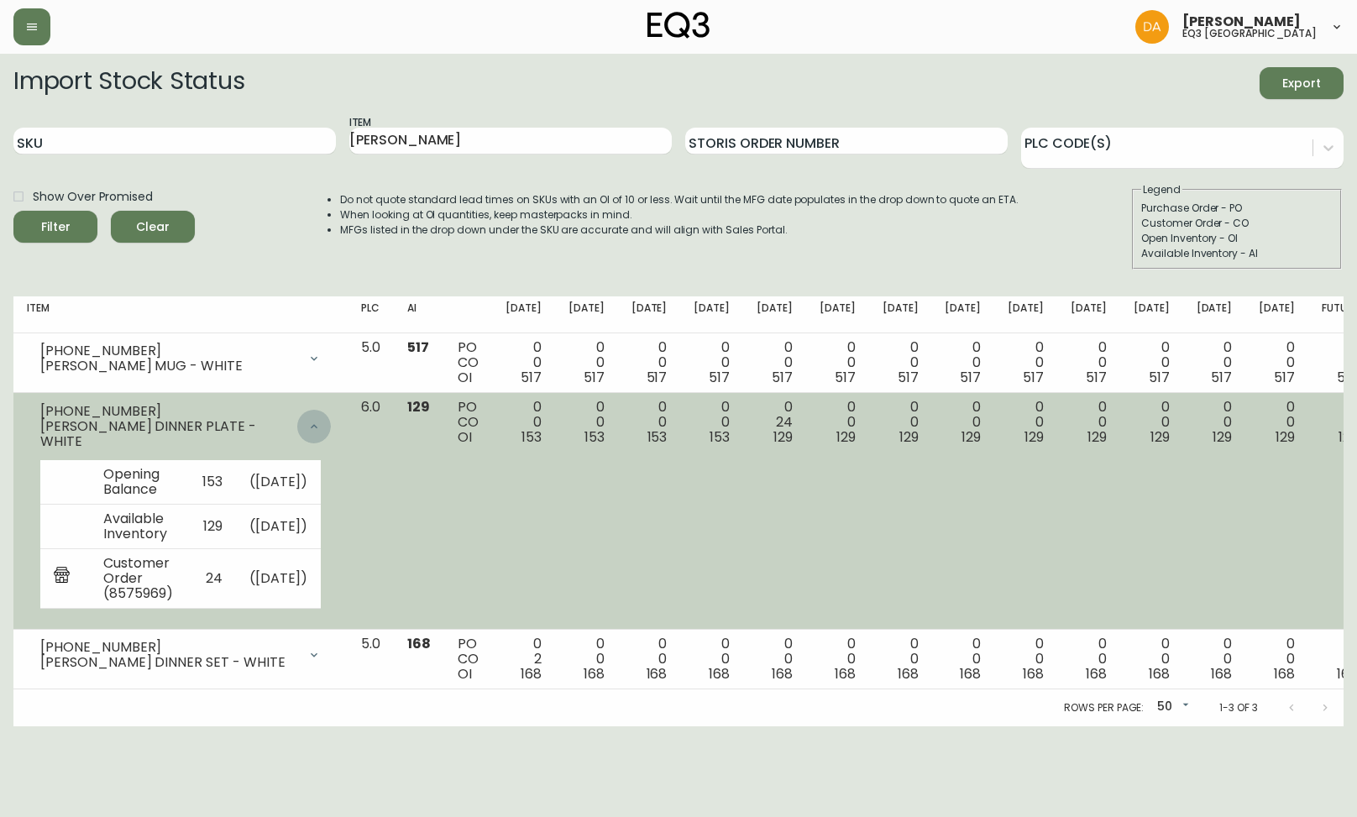
click at [331, 414] on div at bounding box center [314, 427] width 34 height 34
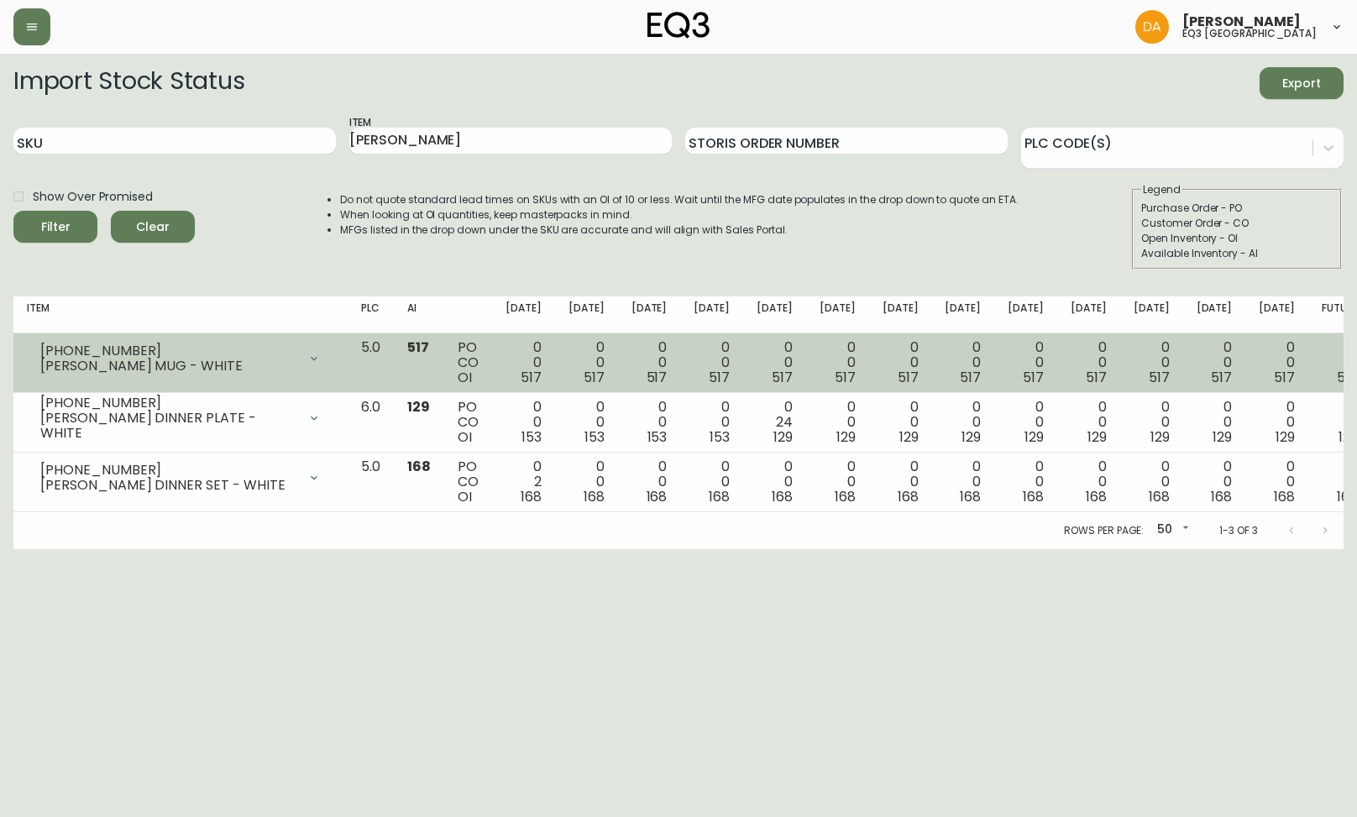
click at [321, 357] on icon at bounding box center [313, 358] width 13 height 13
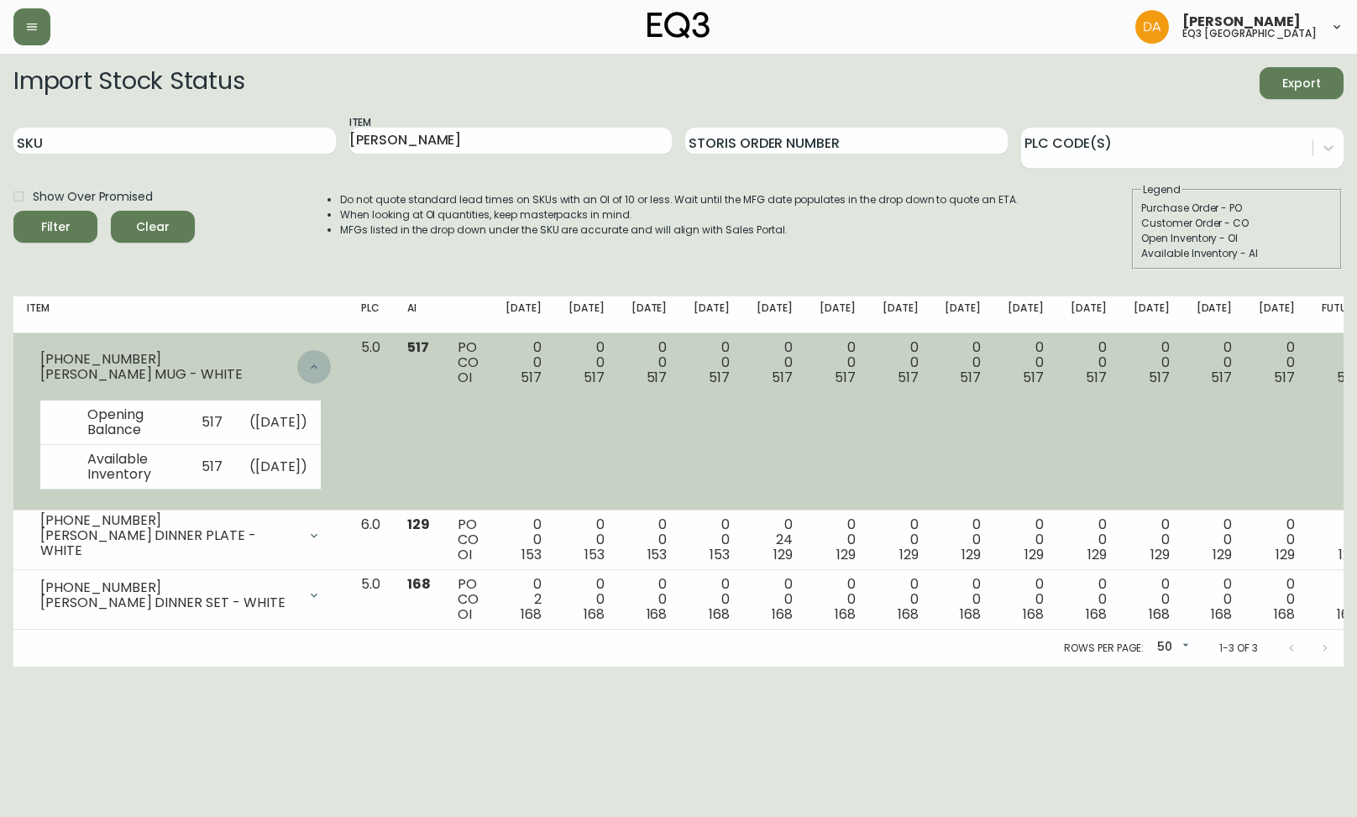
click at [331, 357] on div at bounding box center [314, 367] width 34 height 34
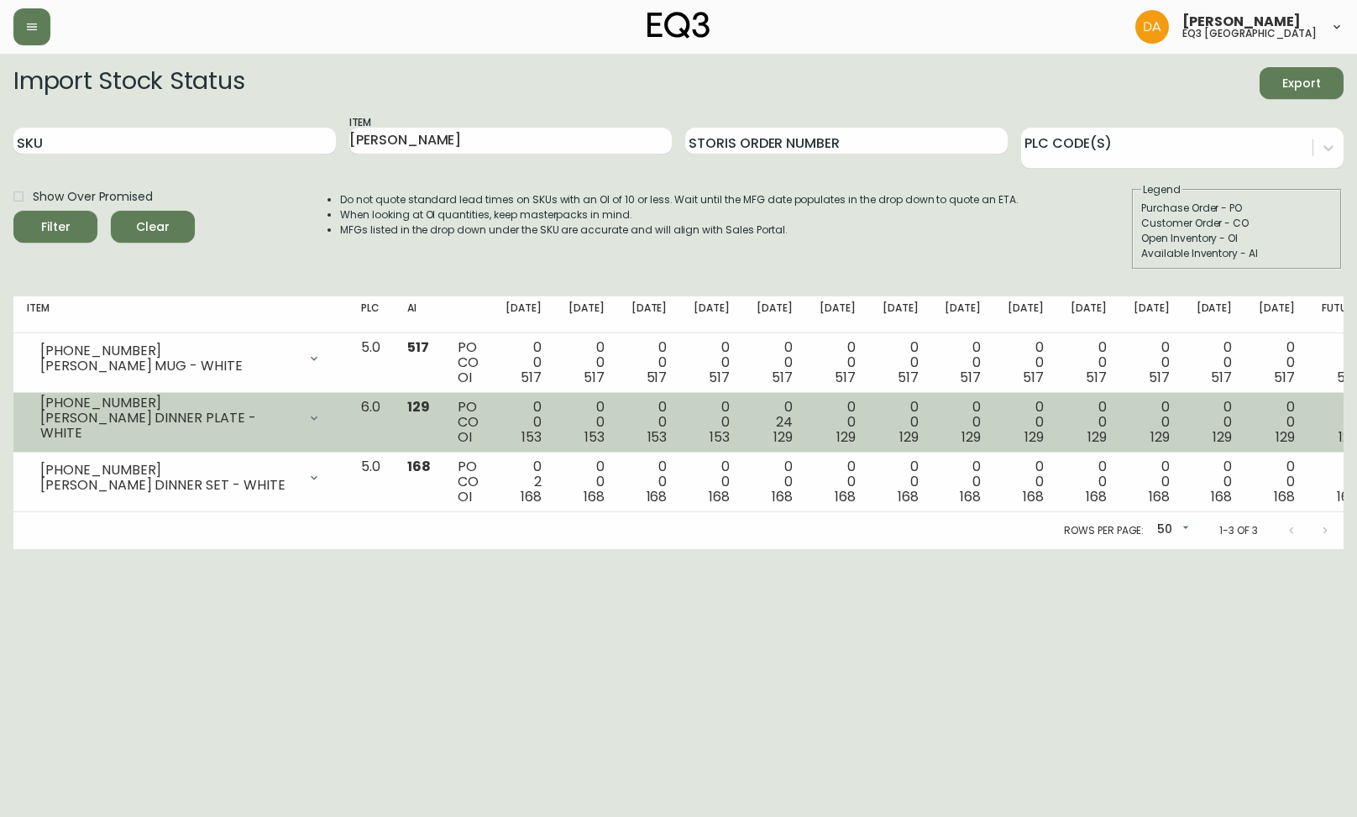
click at [321, 422] on icon at bounding box center [313, 418] width 13 height 13
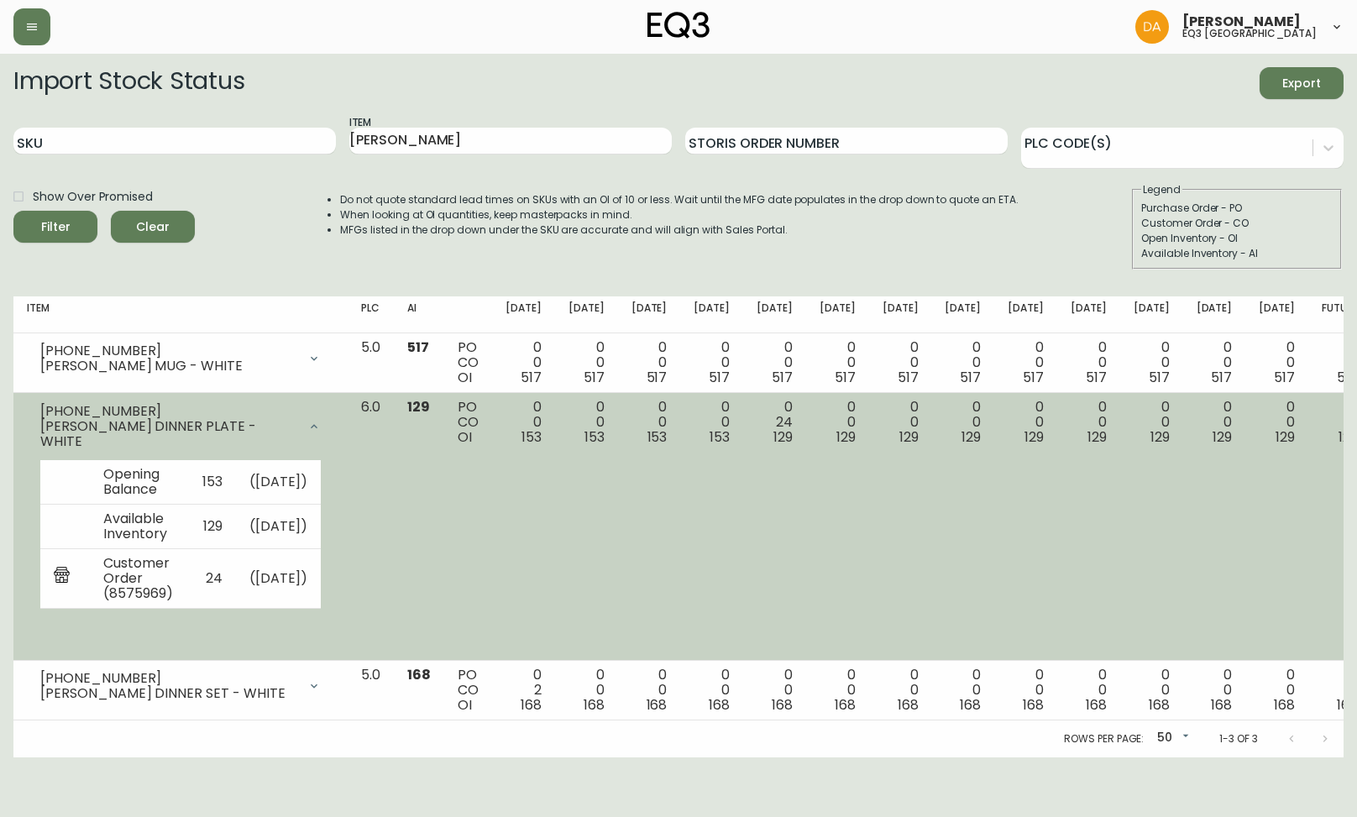
click at [321, 422] on icon at bounding box center [313, 426] width 13 height 13
